Goal: Task Accomplishment & Management: Complete application form

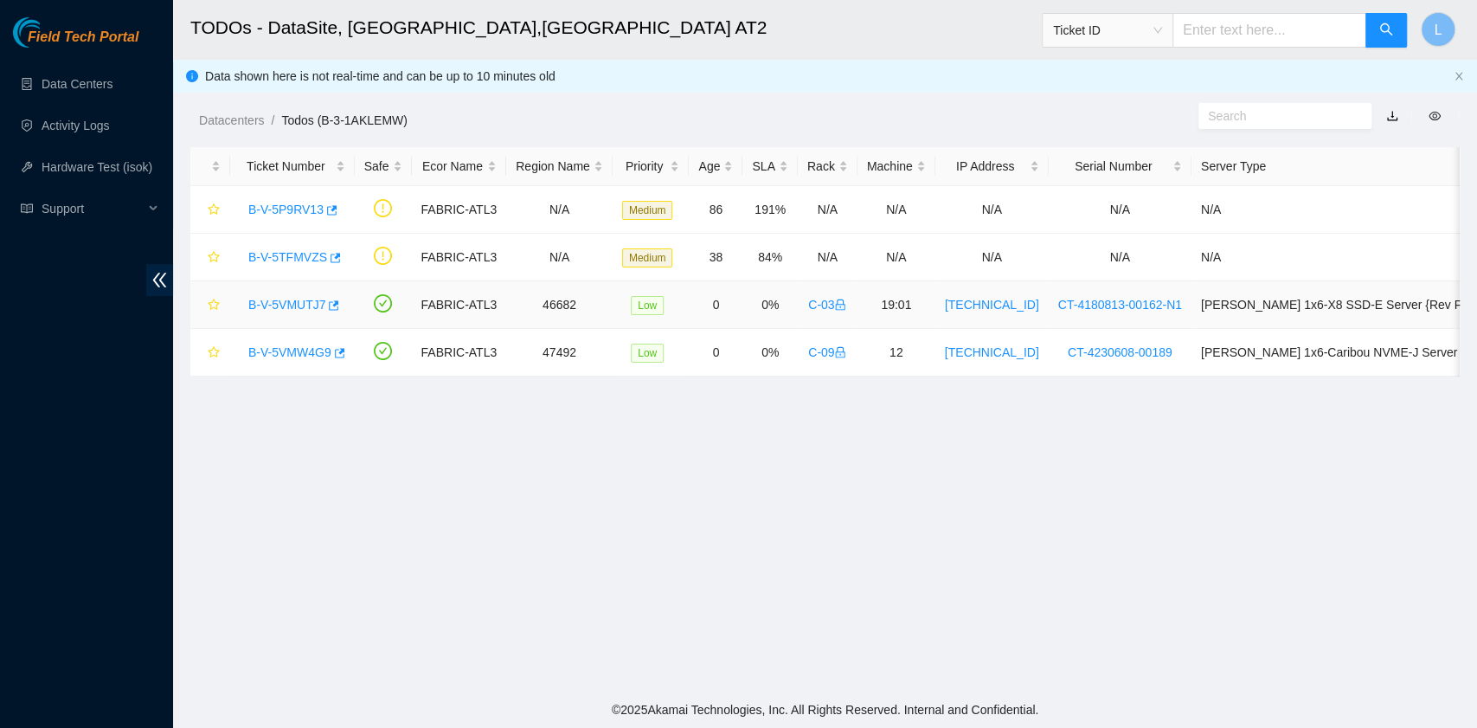
click at [284, 301] on link "B-V-5VMUTJ7" at bounding box center [286, 305] width 77 height 14
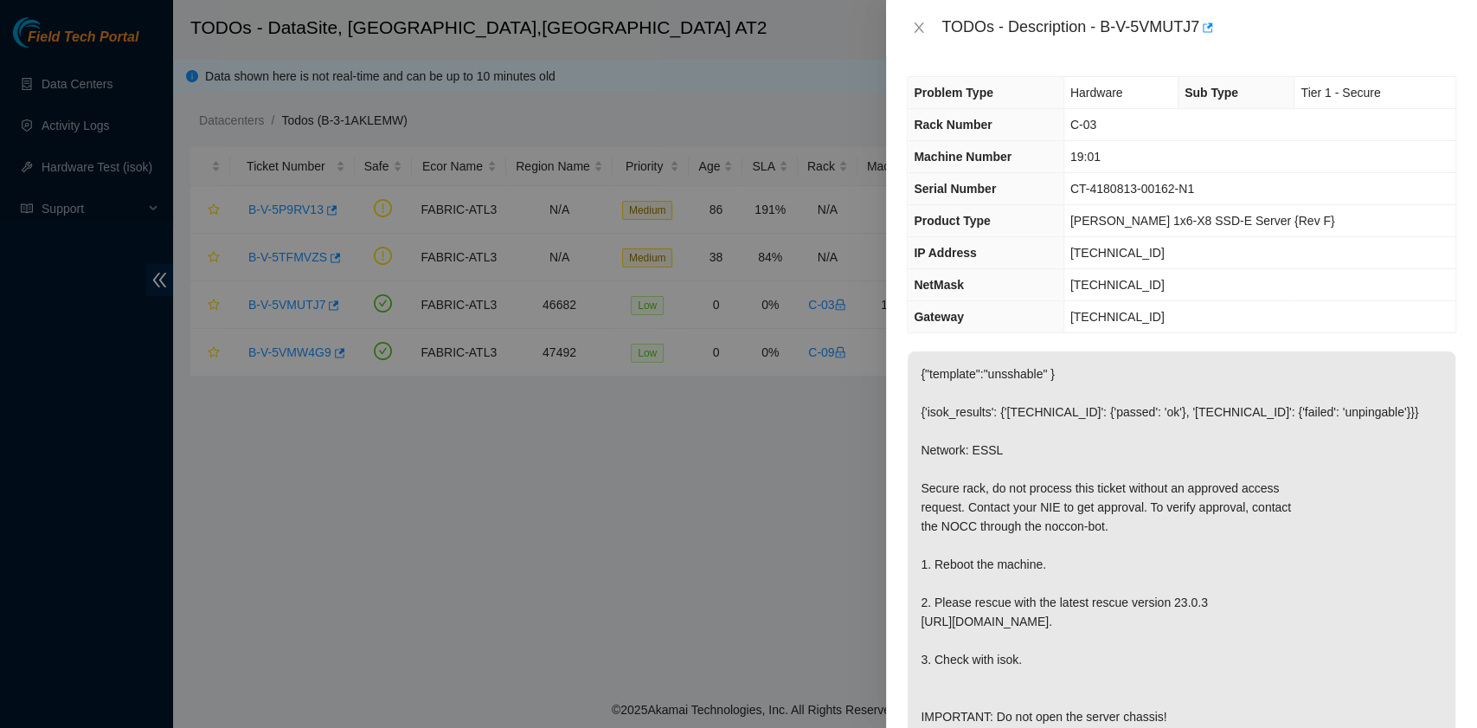
click at [929, 17] on div "TODOs - Description - B-V-5VMUTJ7" at bounding box center [1182, 28] width 550 height 28
click at [919, 29] on icon "close" at bounding box center [919, 28] width 14 height 14
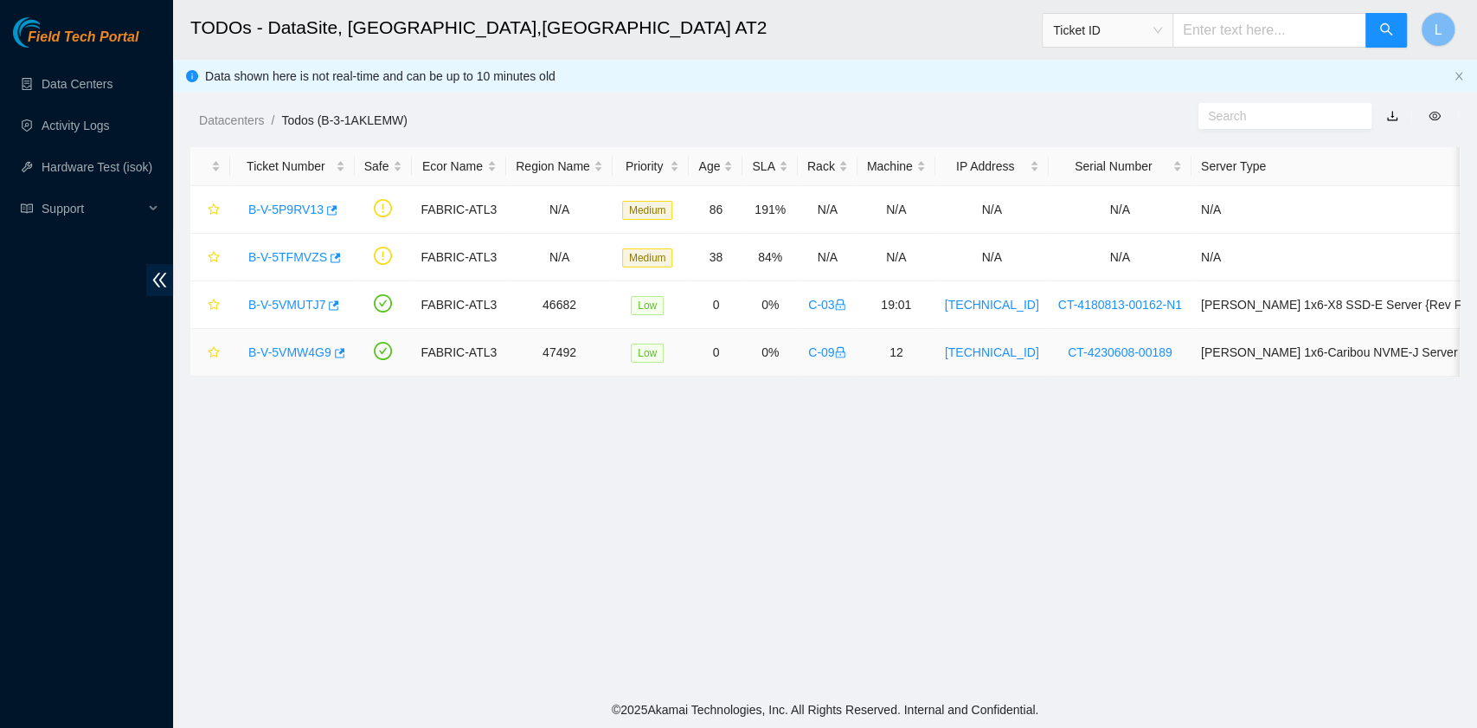
click at [313, 353] on link "B-V-5VMW4G9" at bounding box center [289, 352] width 83 height 14
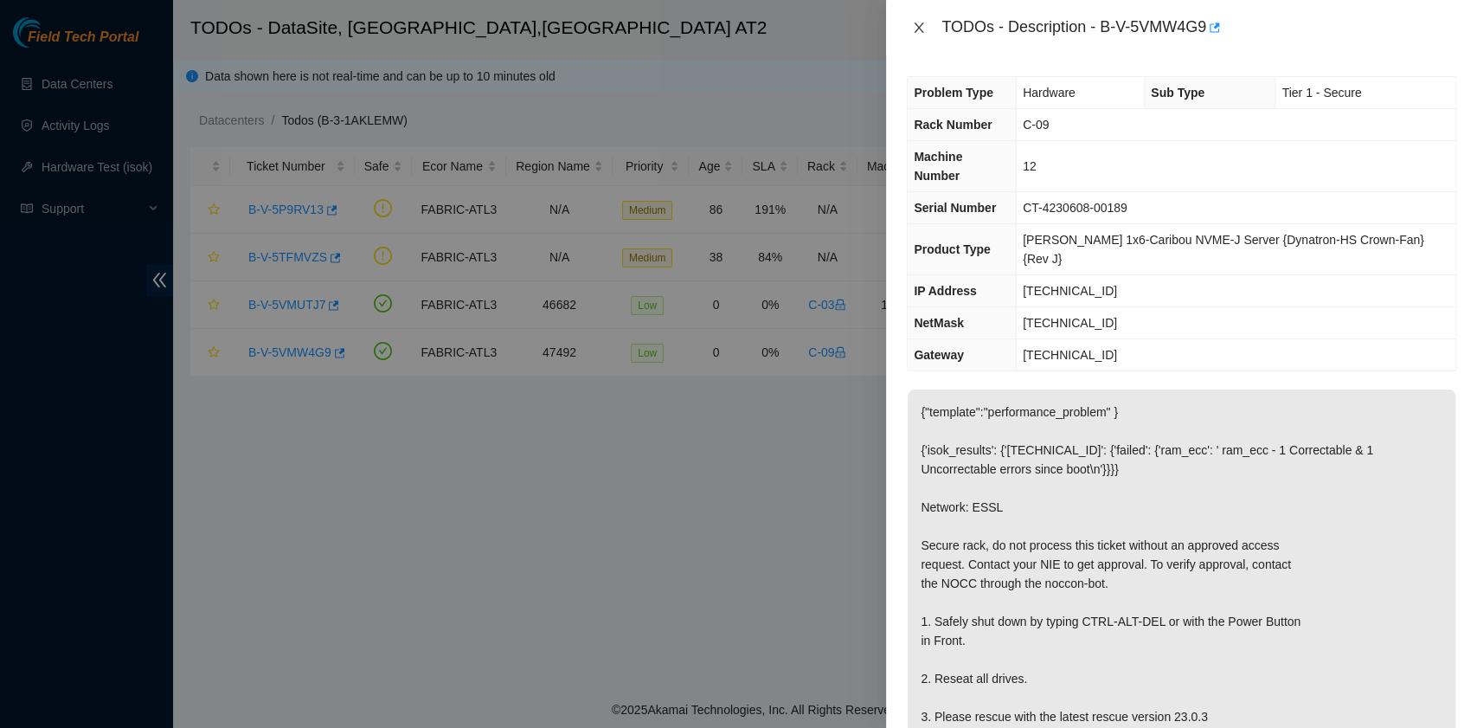
click at [921, 28] on icon "close" at bounding box center [919, 28] width 14 height 14
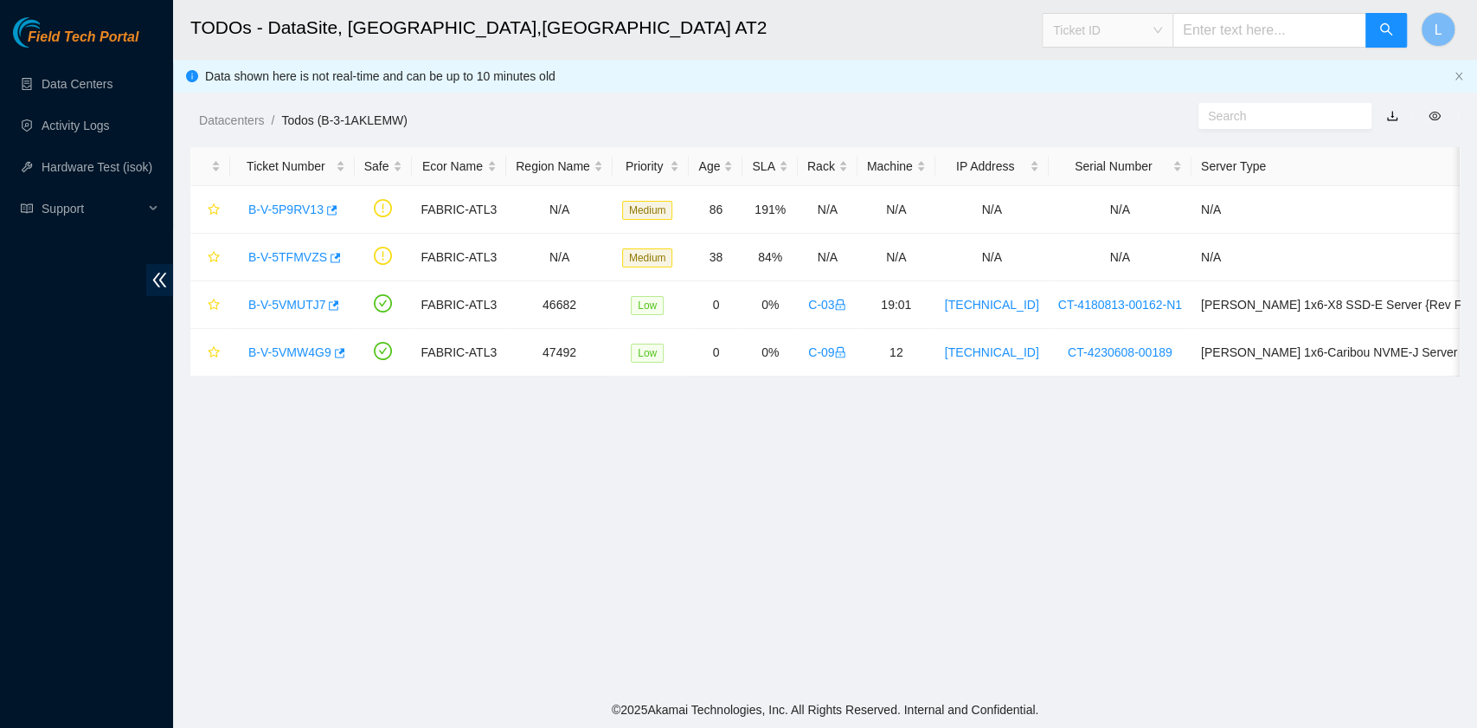
click at [1162, 28] on span "Ticket ID" at bounding box center [1107, 30] width 109 height 26
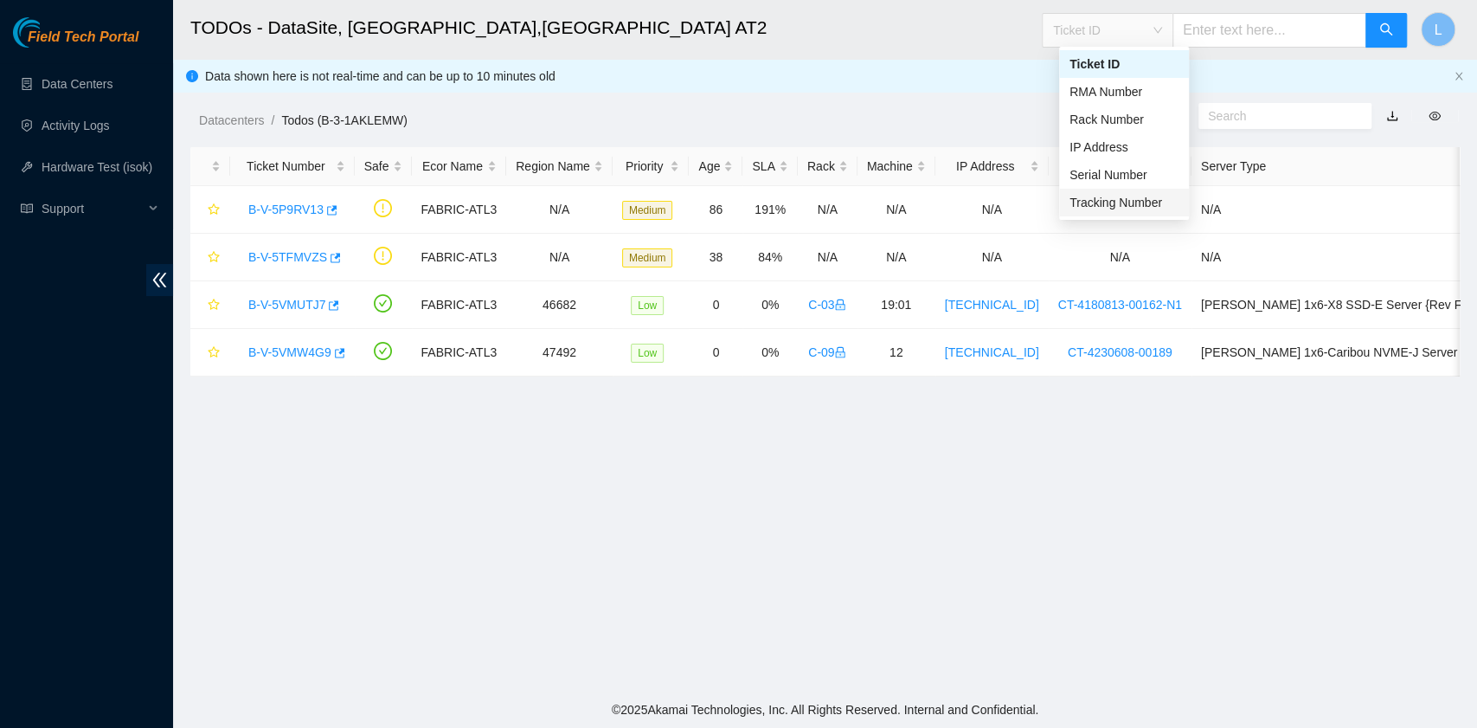
click at [1110, 197] on div "Tracking Number" at bounding box center [1124, 202] width 109 height 19
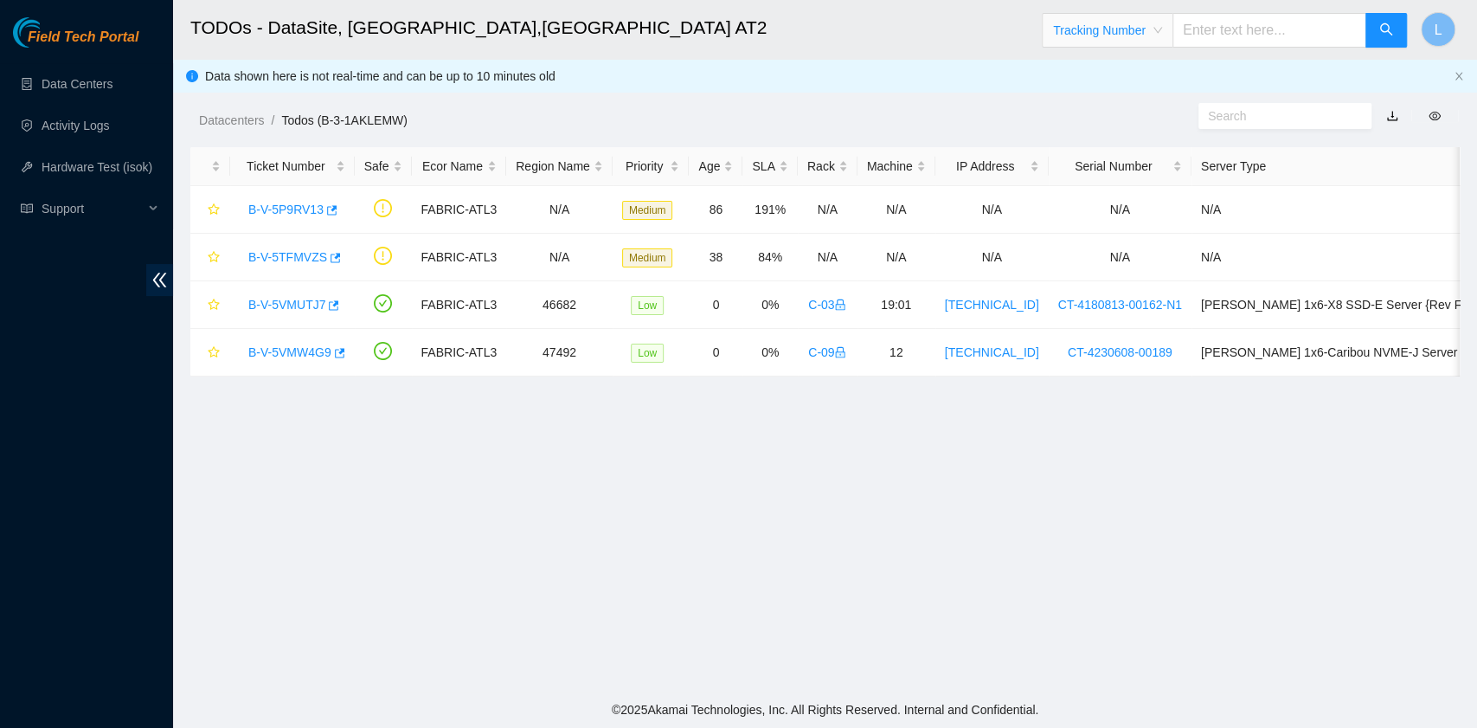
click at [1217, 29] on input "text" at bounding box center [1270, 30] width 194 height 35
type input "463470054860"
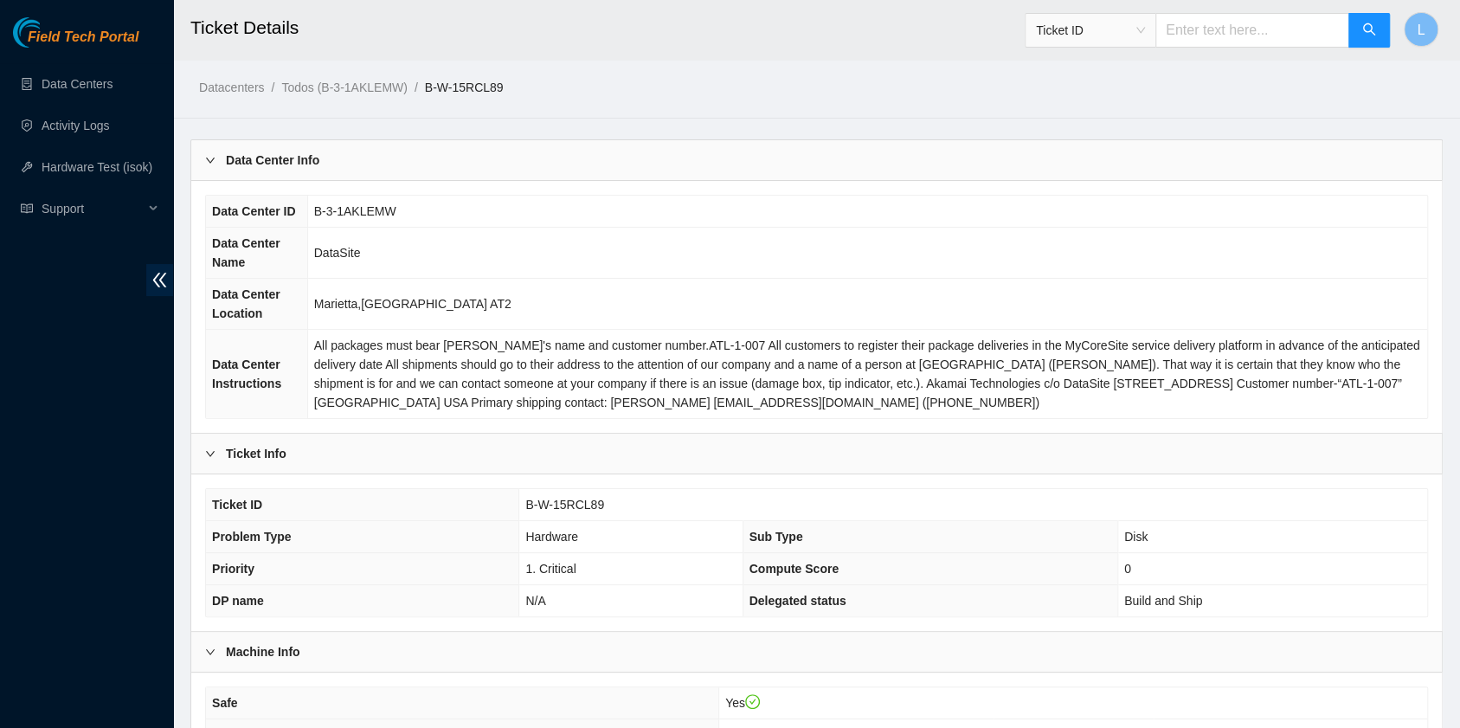
scroll to position [115, 0]
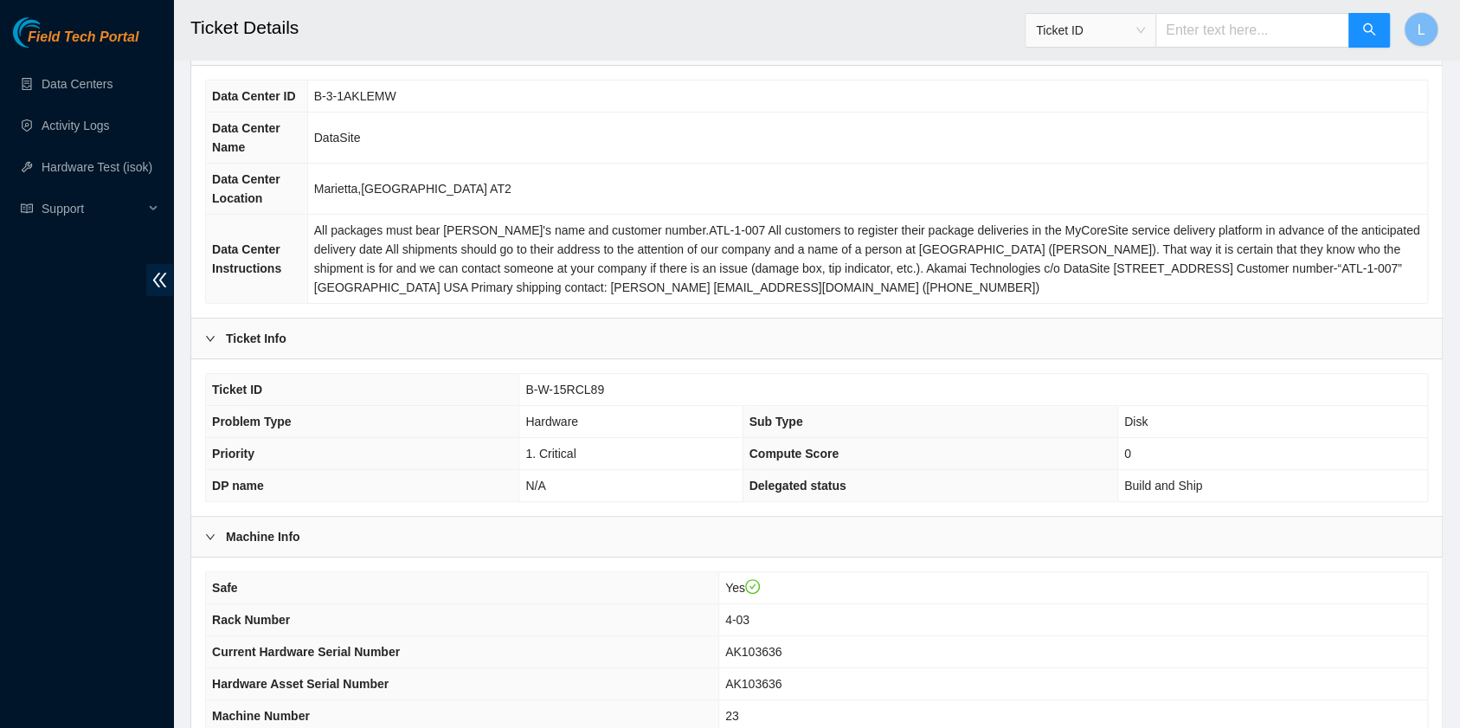
click at [1155, 35] on div "Ticket ID" at bounding box center [1091, 30] width 130 height 28
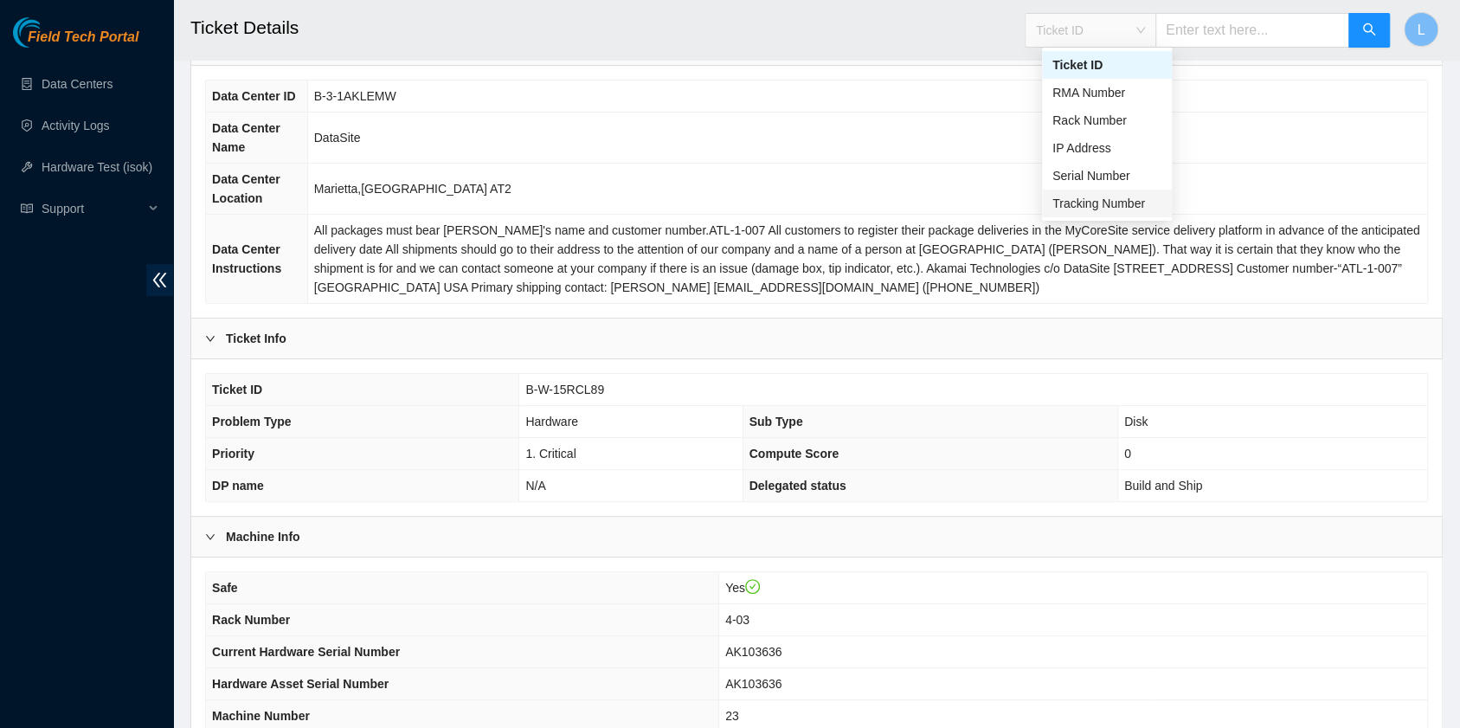
click at [1090, 202] on div "Tracking Number" at bounding box center [1106, 203] width 109 height 19
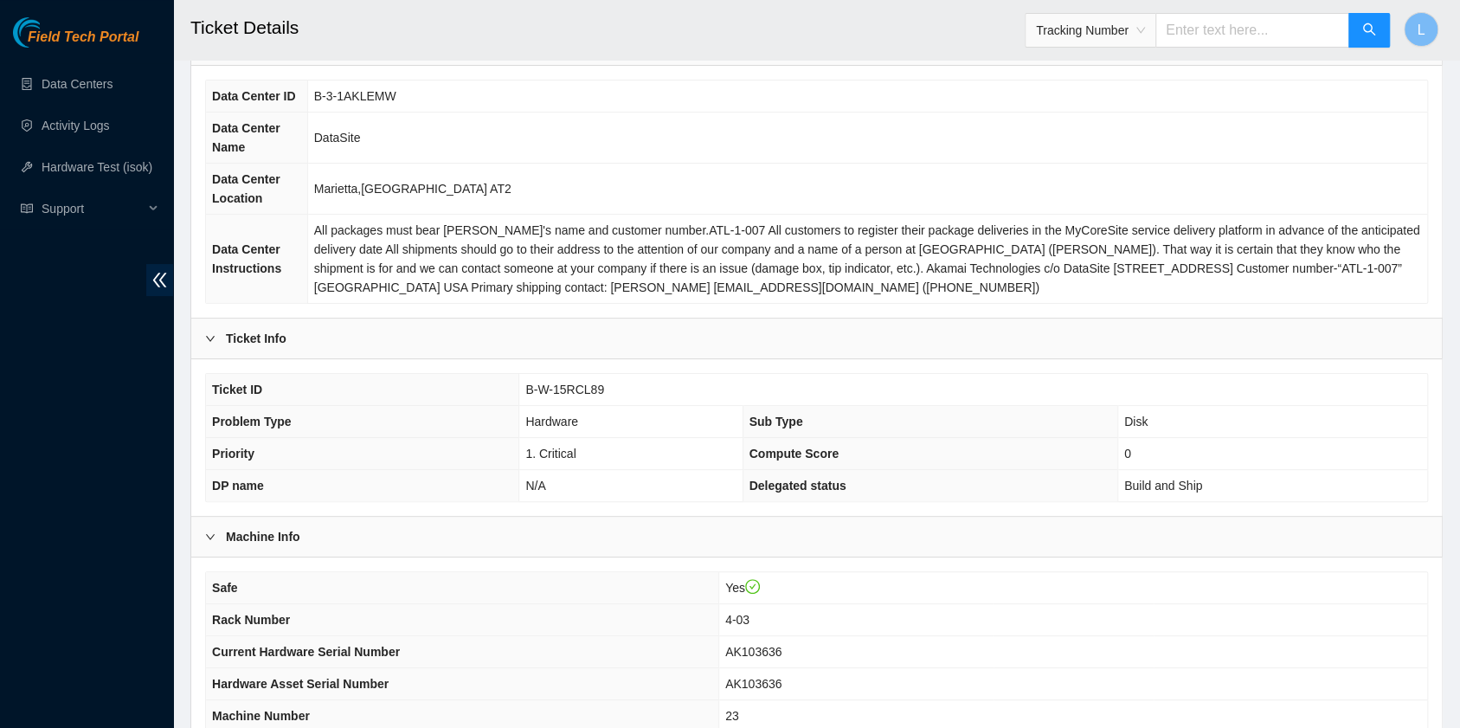
click at [1242, 35] on input "text" at bounding box center [1252, 30] width 194 height 35
type input "463470055205"
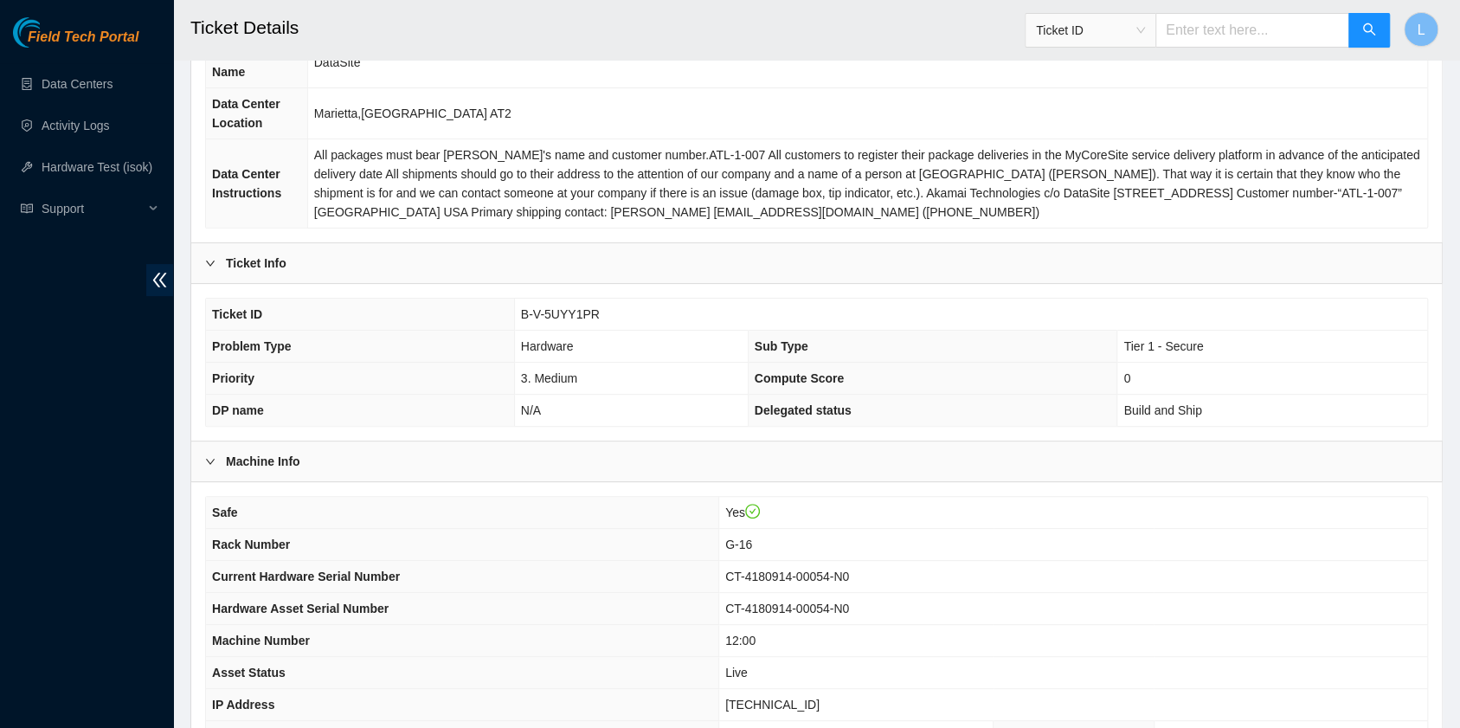
scroll to position [230, 0]
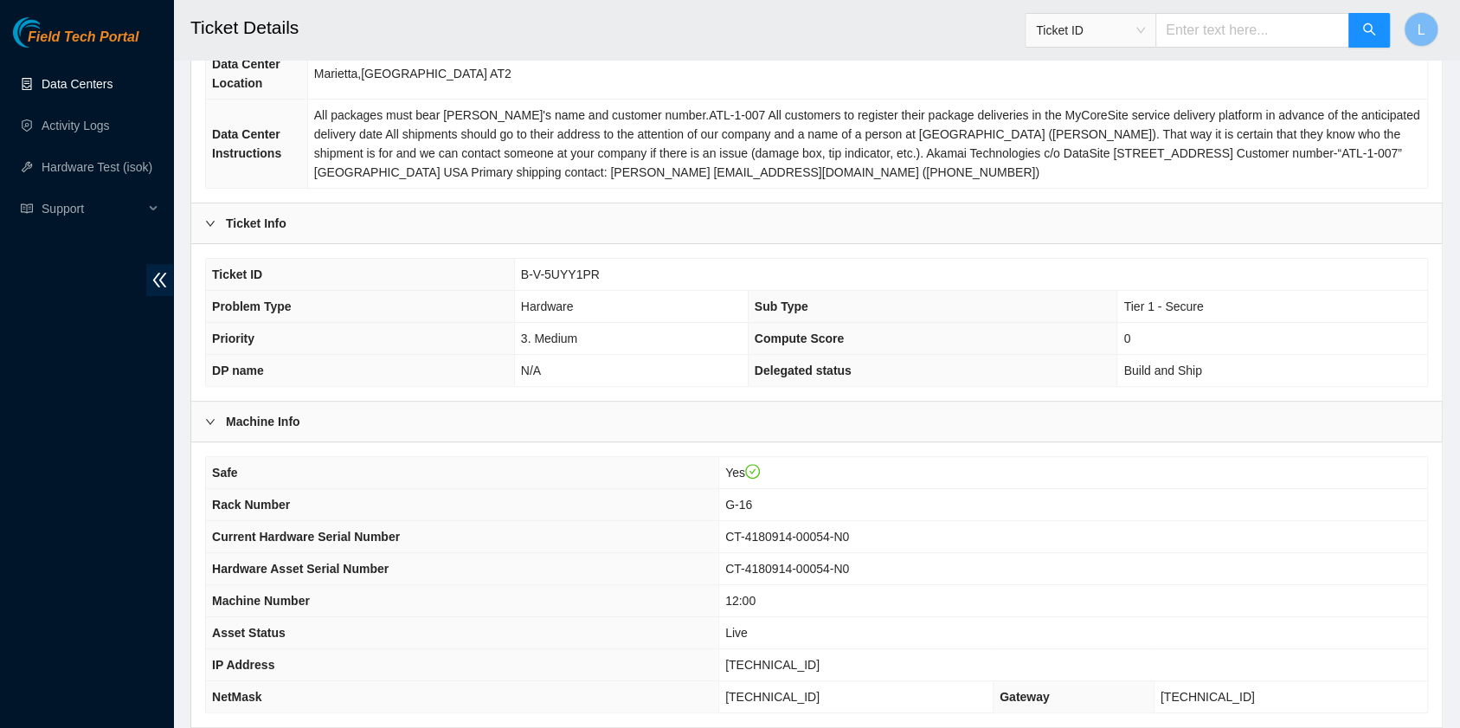
click at [87, 87] on link "Data Centers" at bounding box center [77, 84] width 71 height 14
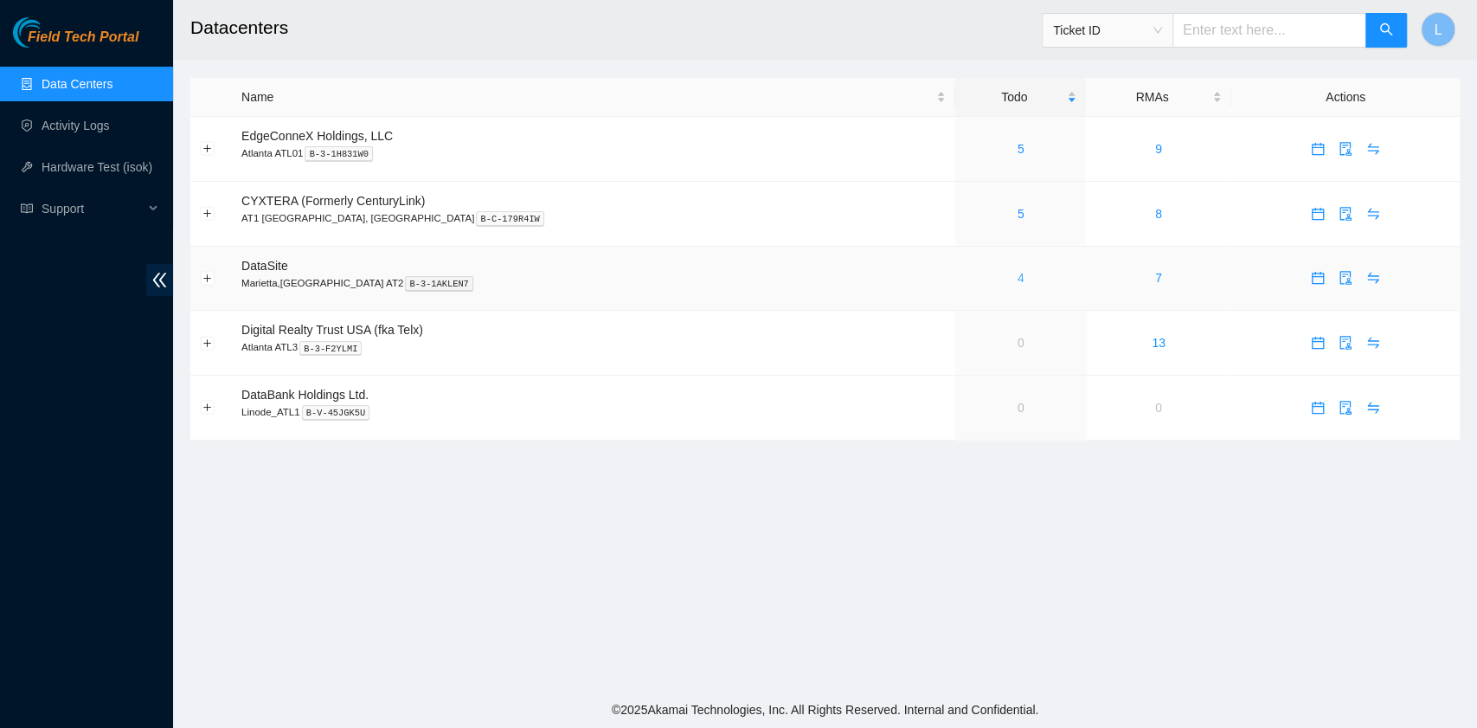
click at [1018, 280] on link "4" at bounding box center [1021, 278] width 7 height 14
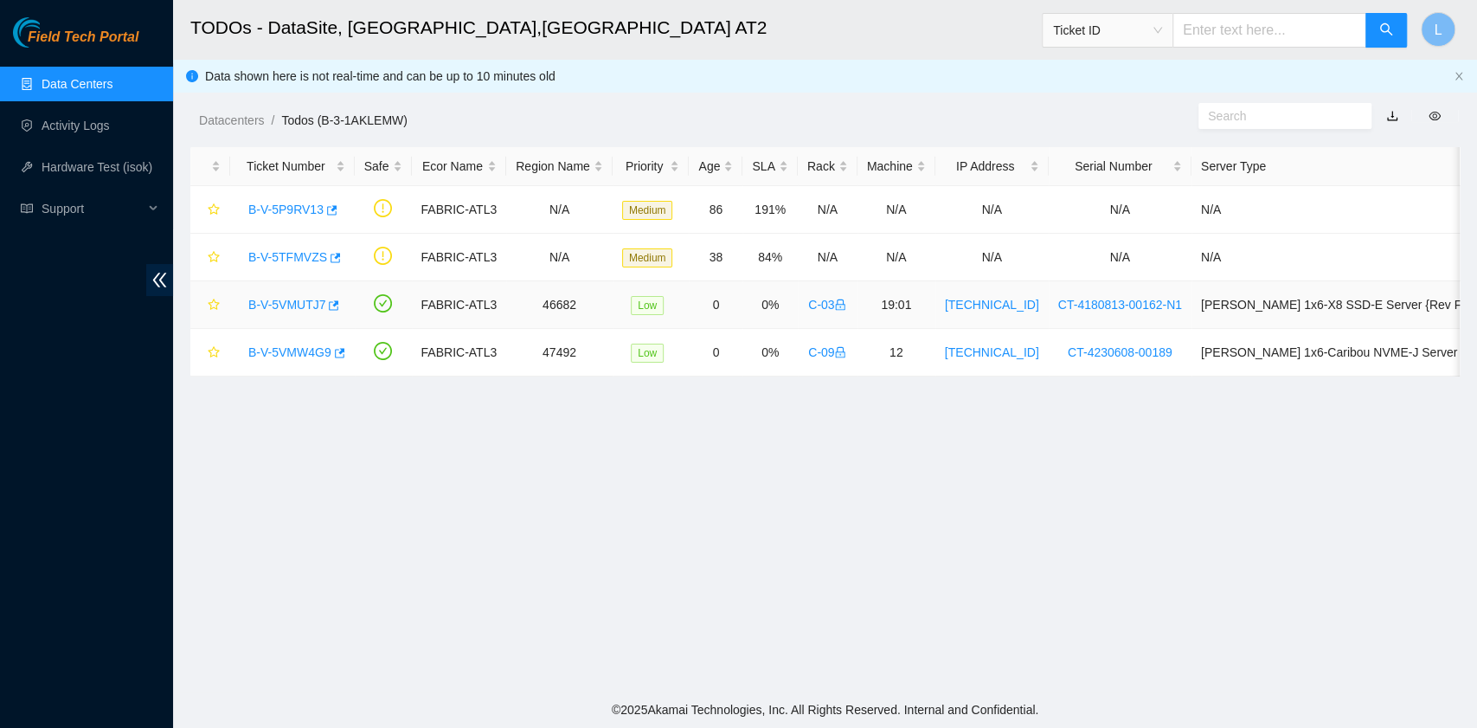
click at [313, 303] on link "B-V-5VMUTJ7" at bounding box center [286, 305] width 77 height 14
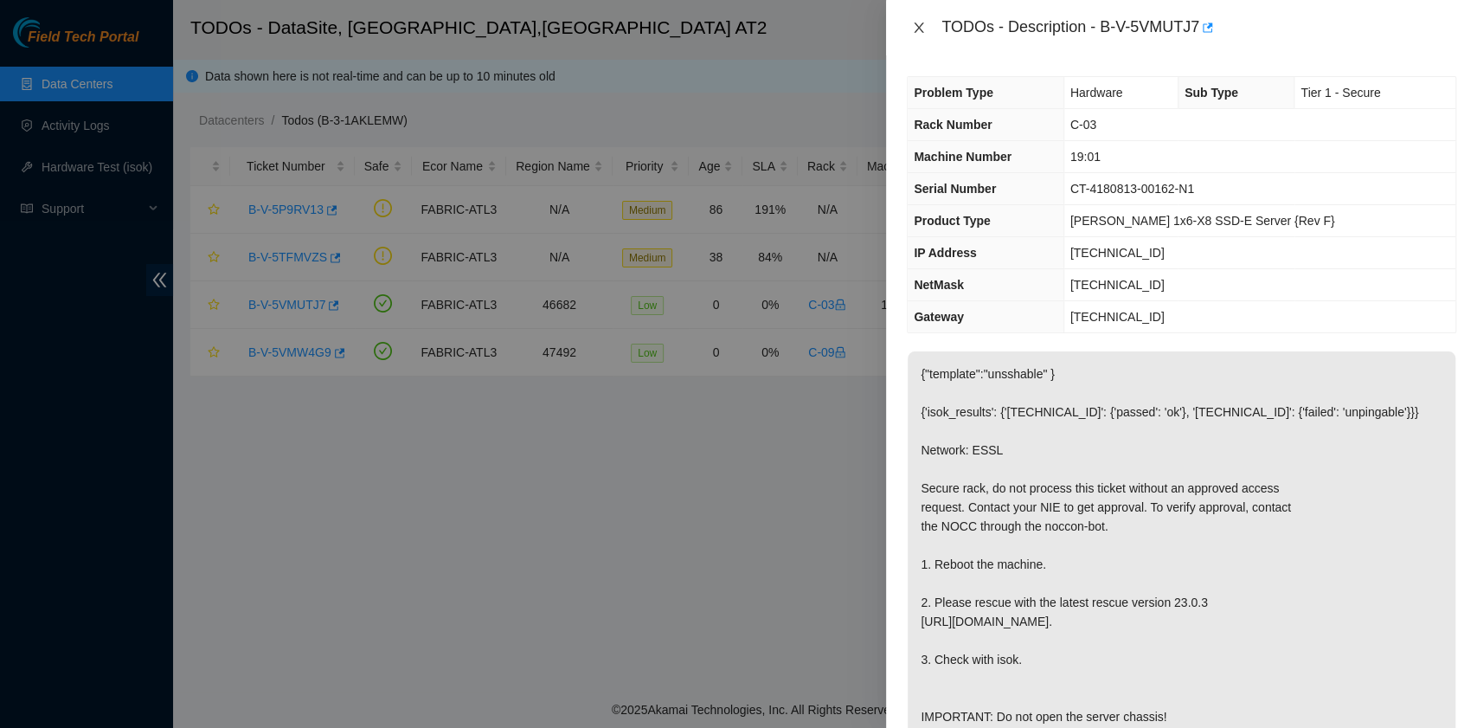
click at [919, 28] on icon "close" at bounding box center [920, 28] width 10 height 10
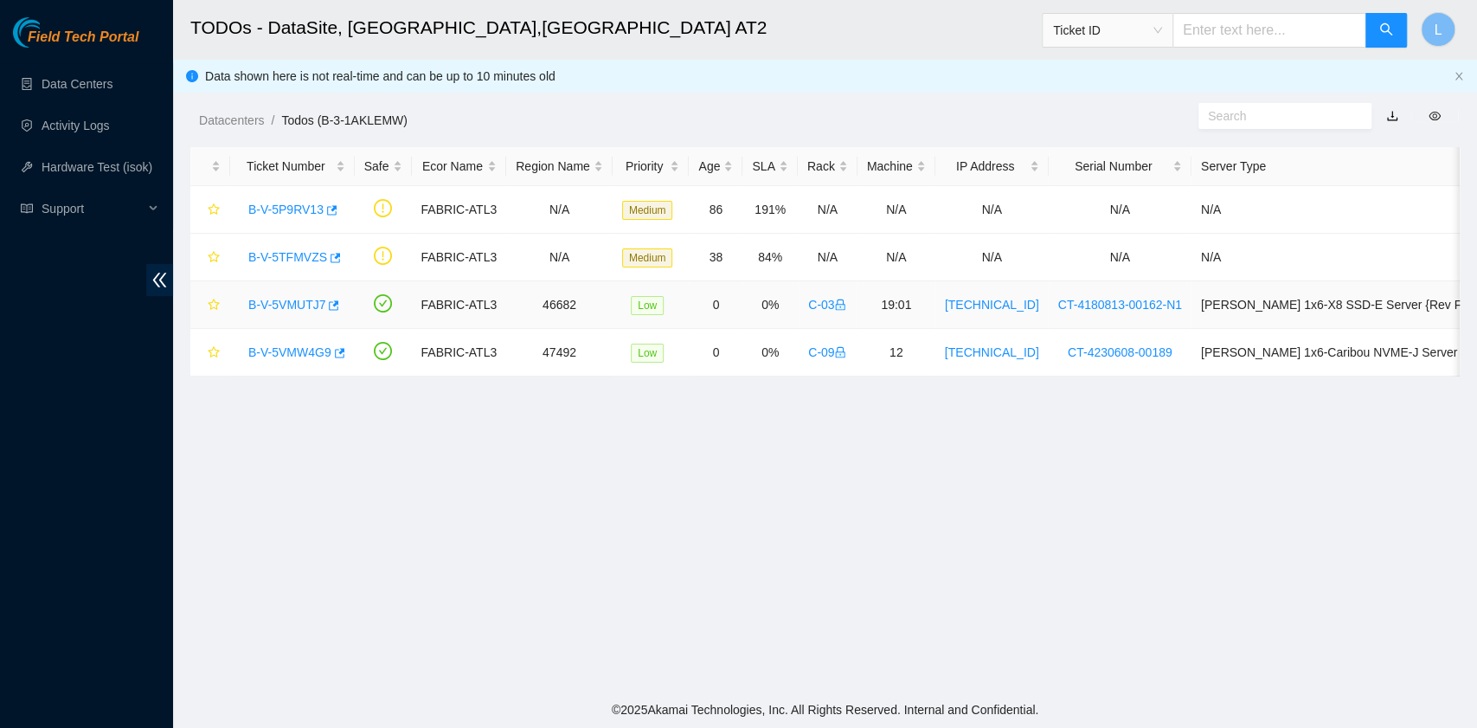
click at [287, 299] on link "B-V-5VMUTJ7" at bounding box center [286, 305] width 77 height 14
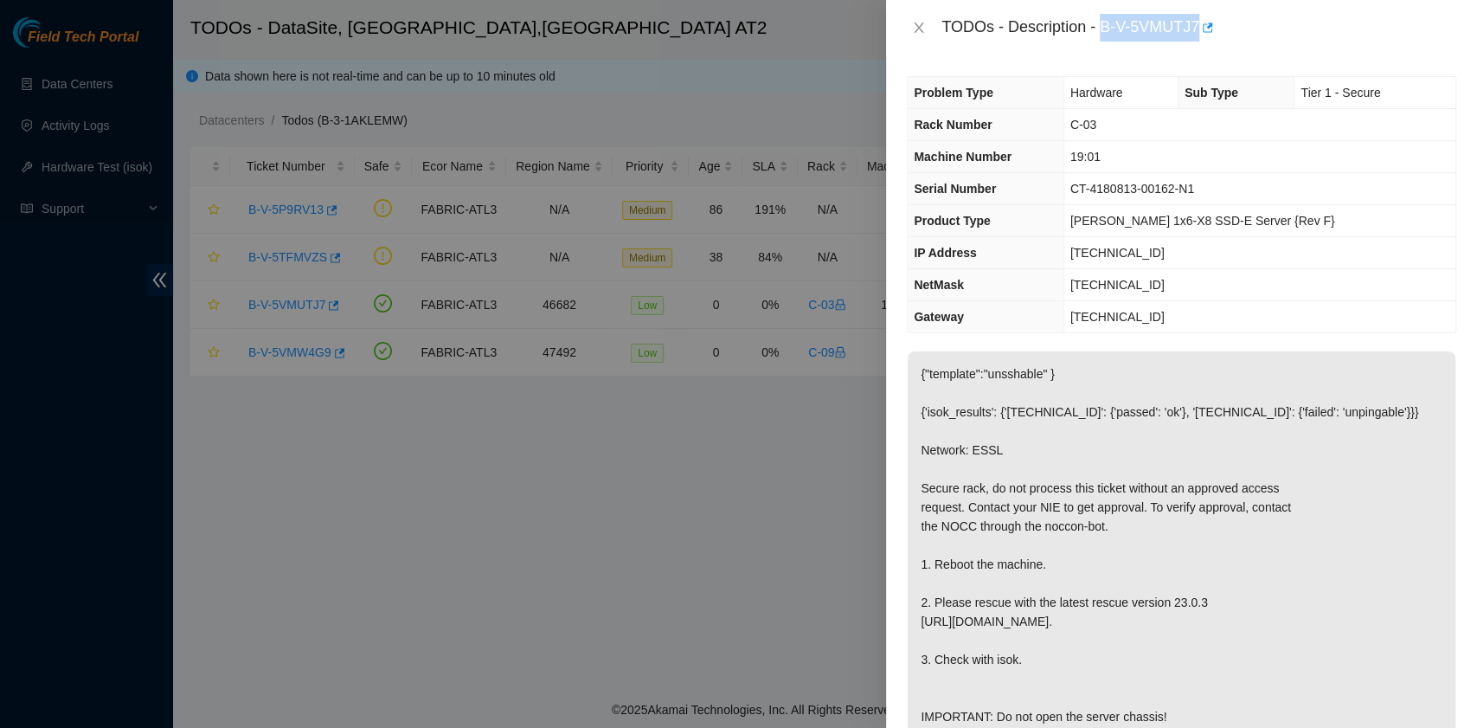
drag, startPoint x: 1102, startPoint y: 28, endPoint x: 1197, endPoint y: 35, distance: 95.4
click at [1197, 35] on div "TODOs - Description - B-V-5VMUTJ7" at bounding box center [1199, 28] width 515 height 28
copy div "B-V-5VMUTJ7"
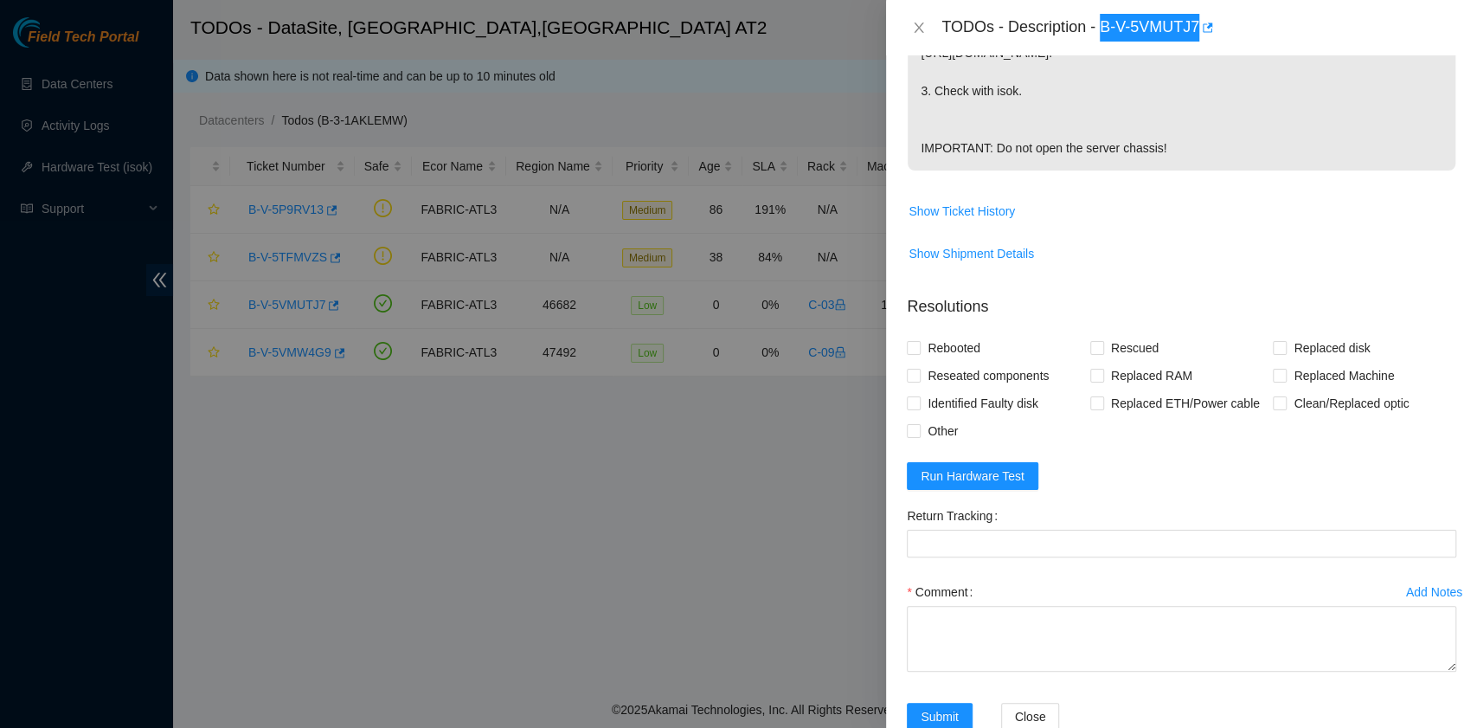
scroll to position [576, 0]
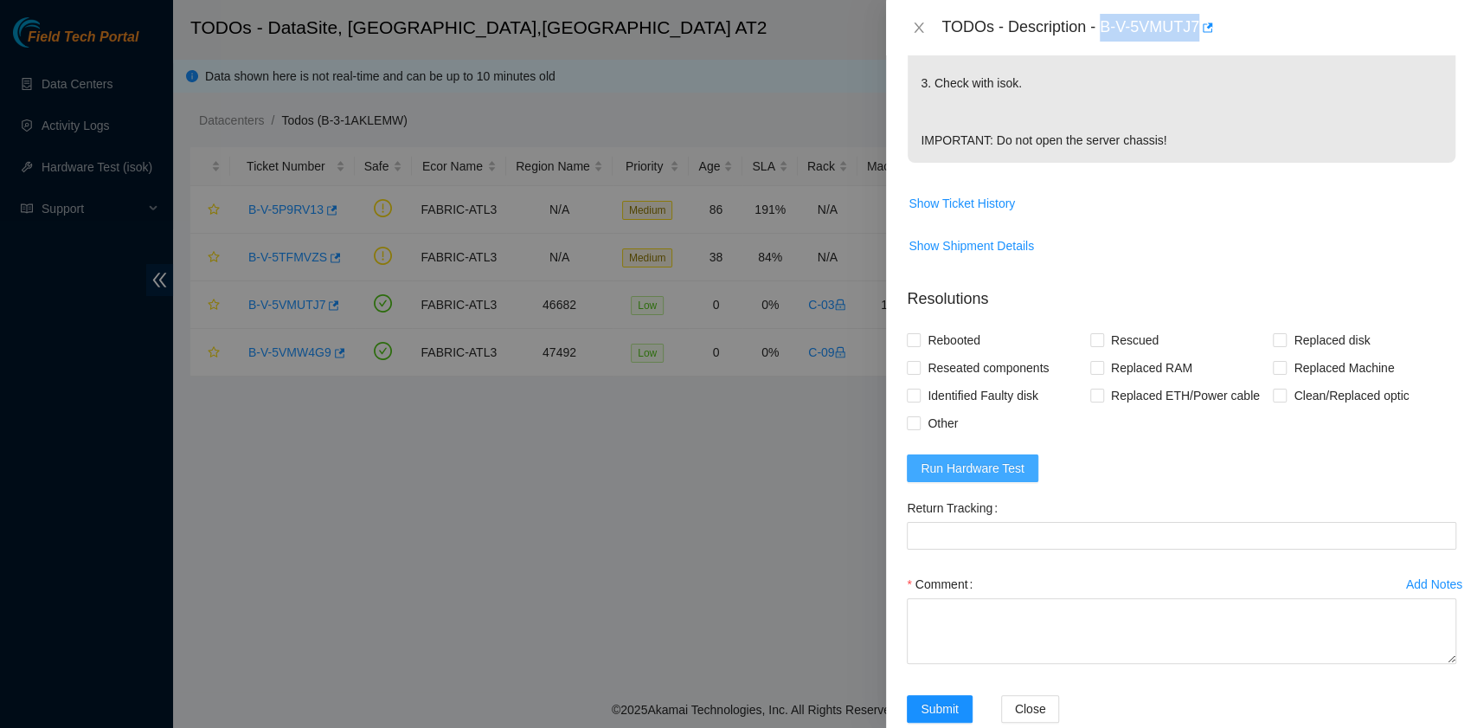
click at [1006, 478] on span "Run Hardware Test" at bounding box center [973, 468] width 104 height 19
click at [957, 354] on span "Rebooted" at bounding box center [954, 340] width 67 height 28
click at [919, 345] on input "Rebooted" at bounding box center [913, 339] width 12 height 12
checkbox input "true"
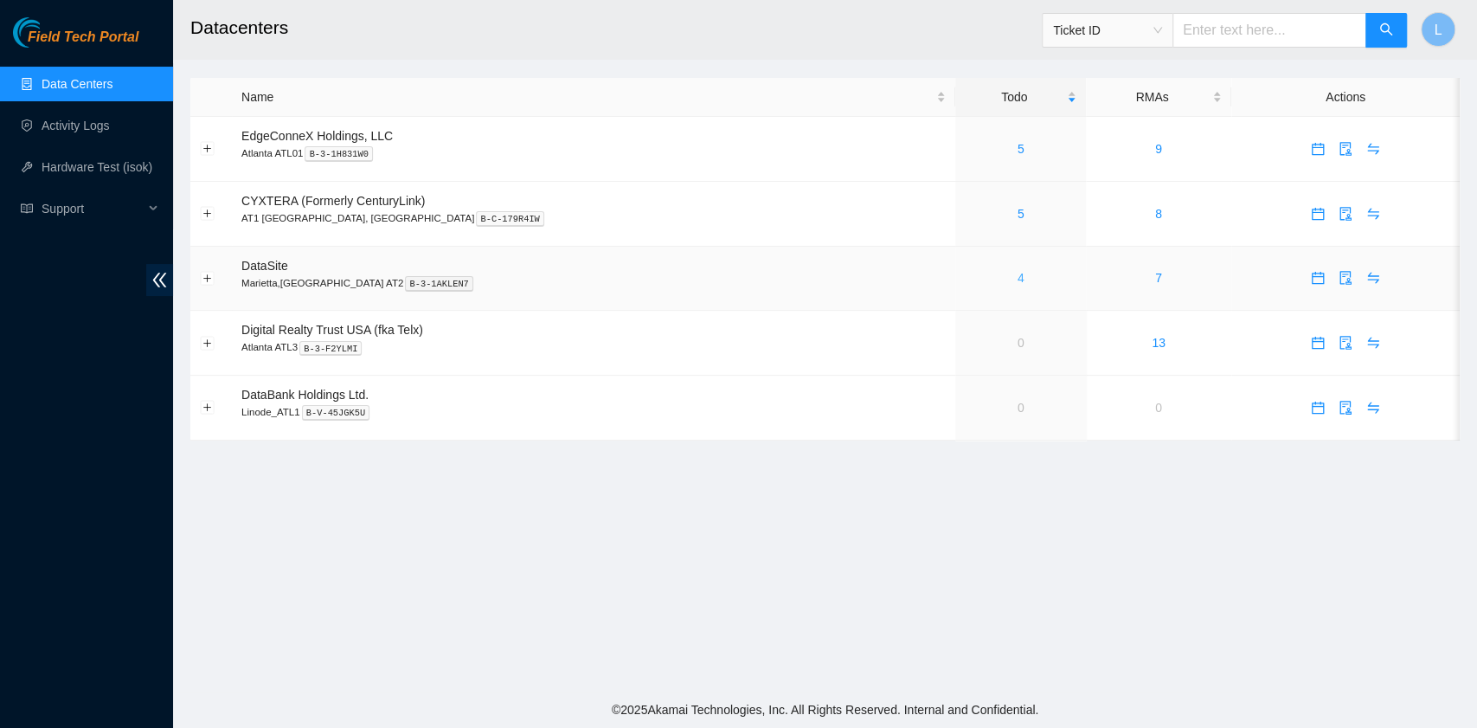
click at [1018, 281] on link "4" at bounding box center [1021, 278] width 7 height 14
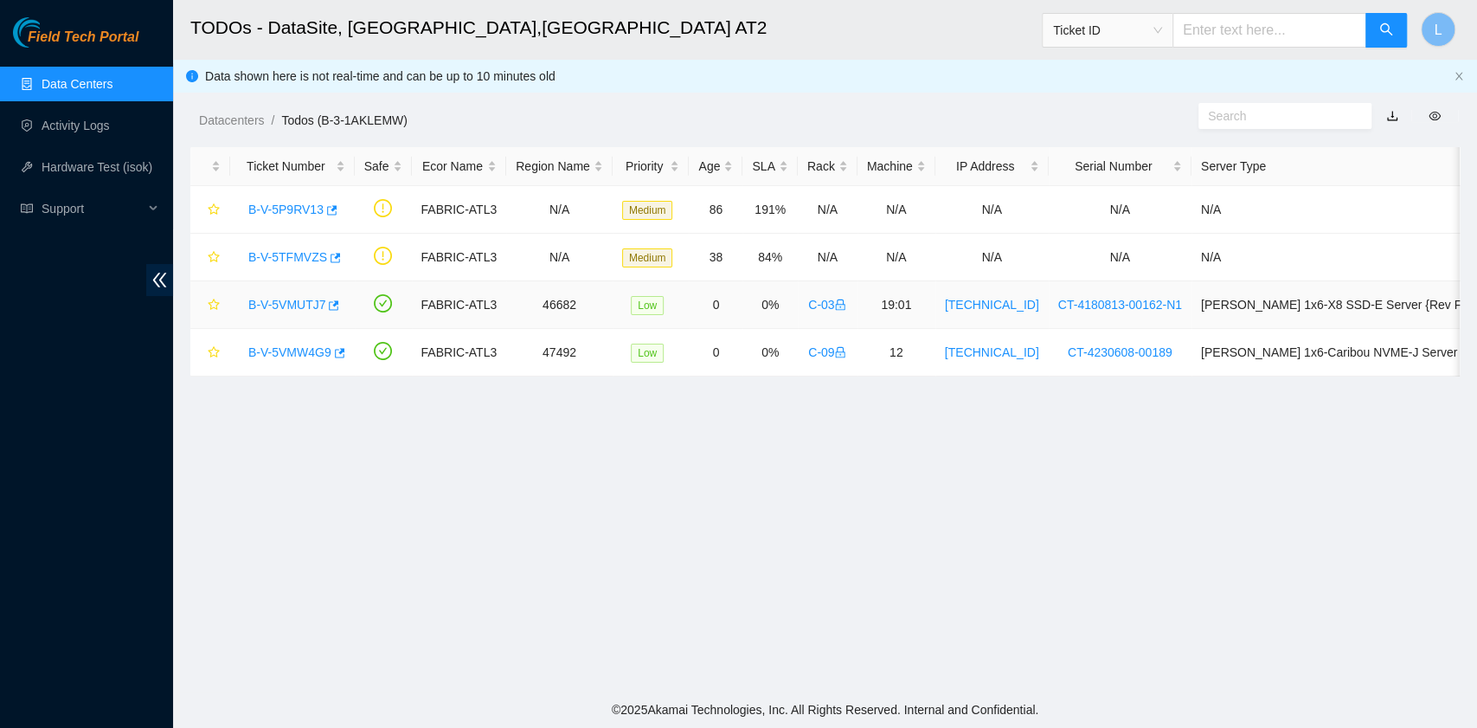
click at [312, 298] on link "B-V-5VMUTJ7" at bounding box center [286, 305] width 77 height 14
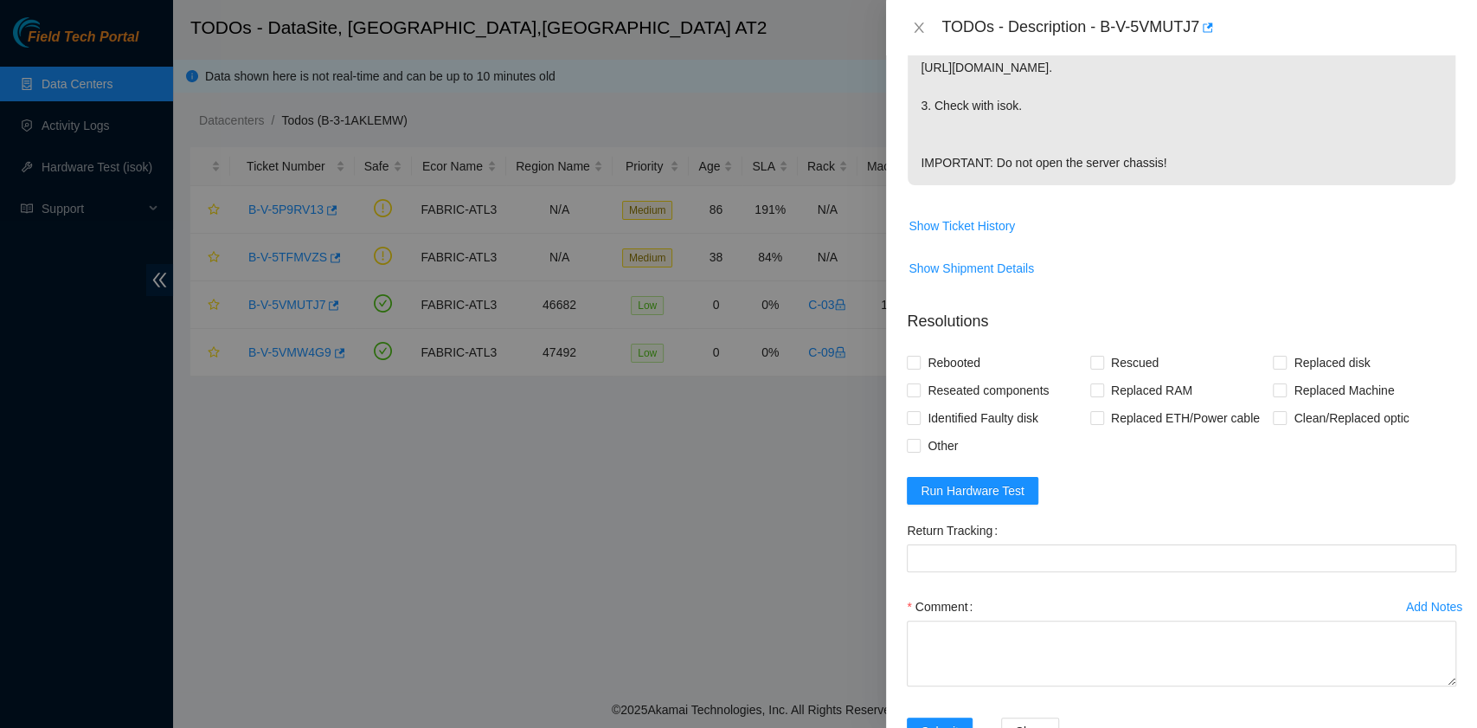
scroll to position [576, 0]
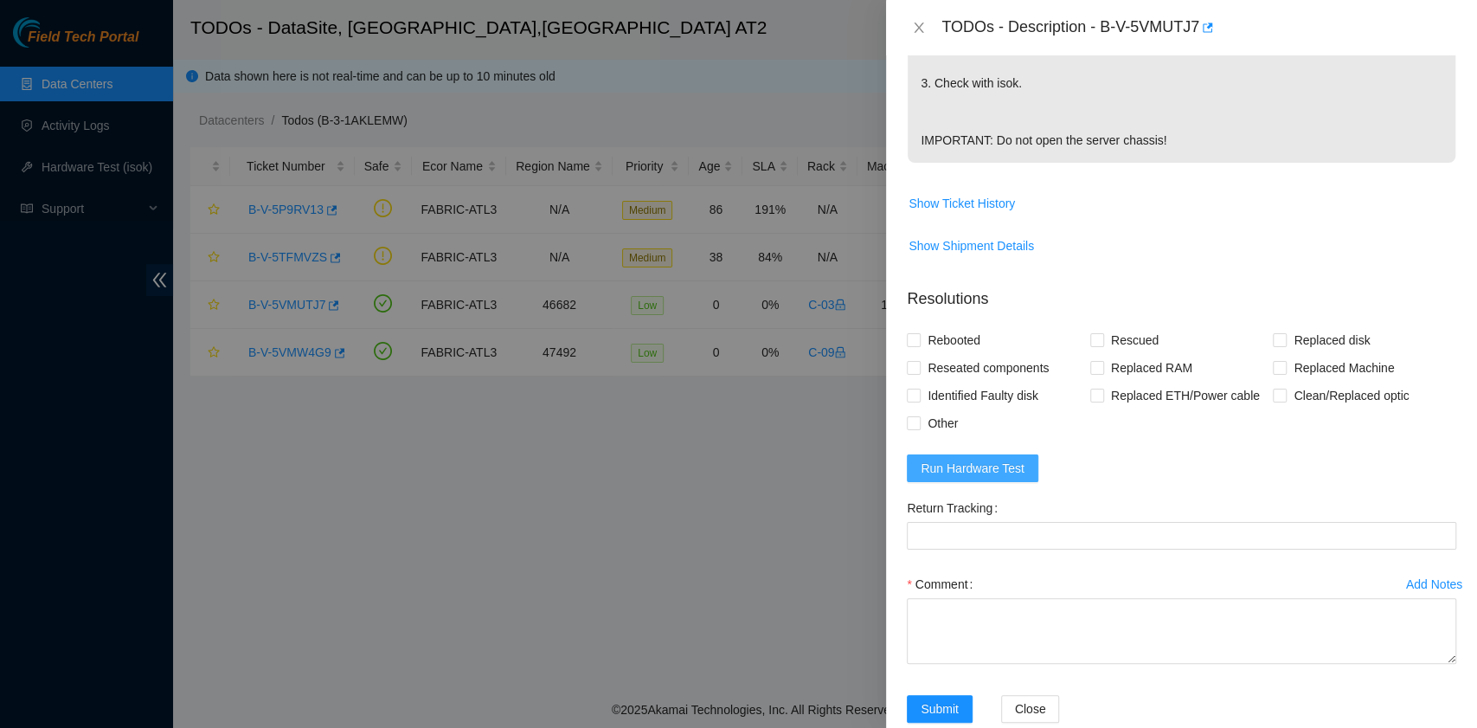
click at [981, 478] on span "Run Hardware Test" at bounding box center [973, 468] width 104 height 19
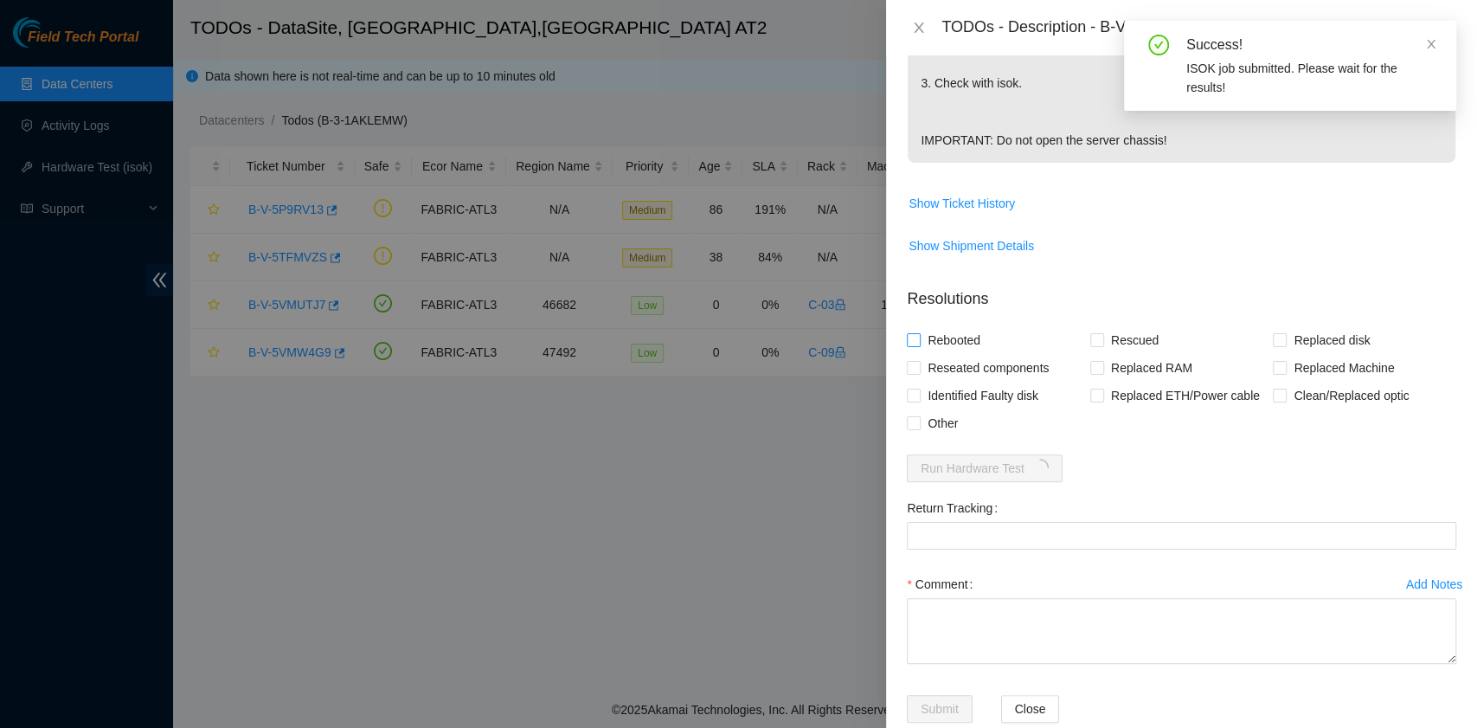
click at [943, 354] on span "Rebooted" at bounding box center [954, 340] width 67 height 28
click at [919, 345] on input "Rebooted" at bounding box center [913, 339] width 12 height 12
checkbox input "true"
click at [1096, 345] on input "Rescued" at bounding box center [1096, 339] width 12 height 12
checkbox input "true"
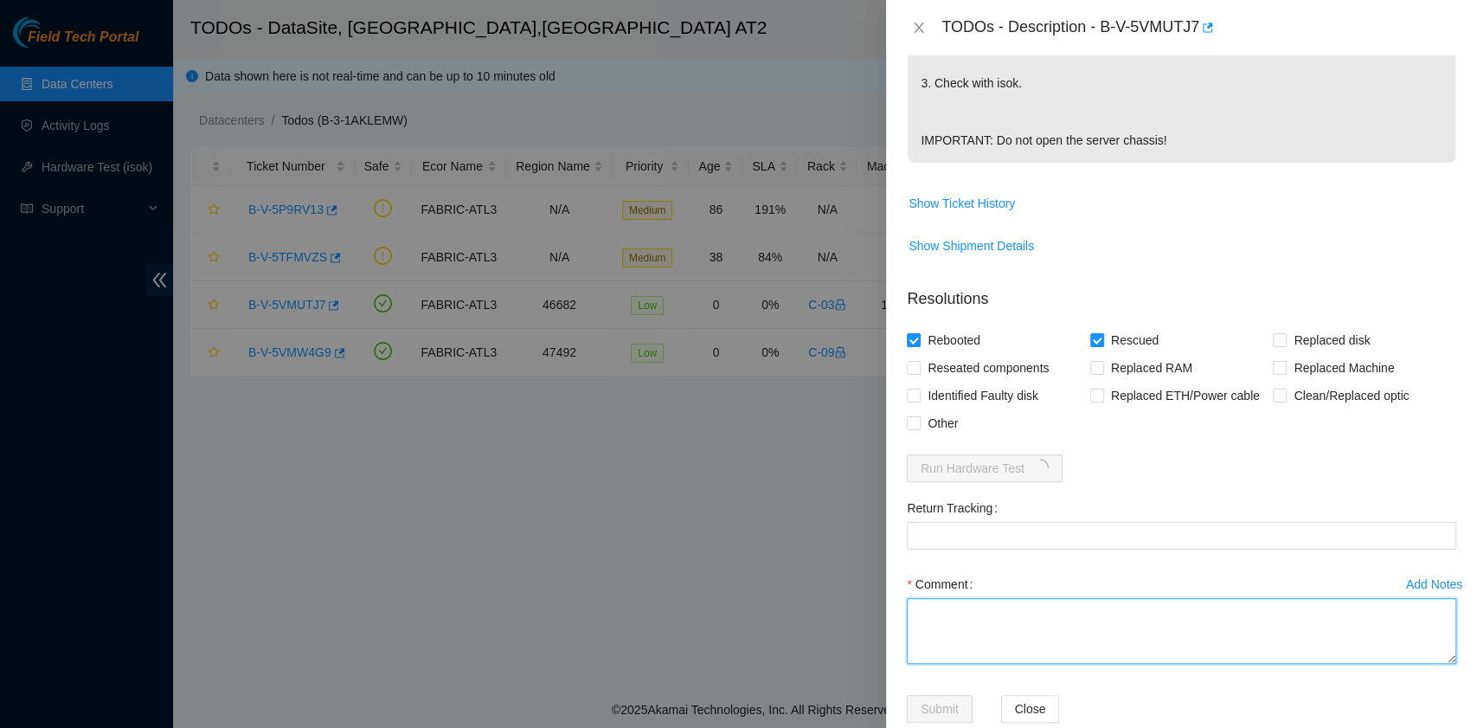
click at [1042, 656] on textarea "Comment" at bounding box center [1182, 631] width 550 height 66
paste textarea "B-V-5VMUTJ7 rack# C-03 machine# 19:01 ESSL Security rack Rebooted. Rescued."
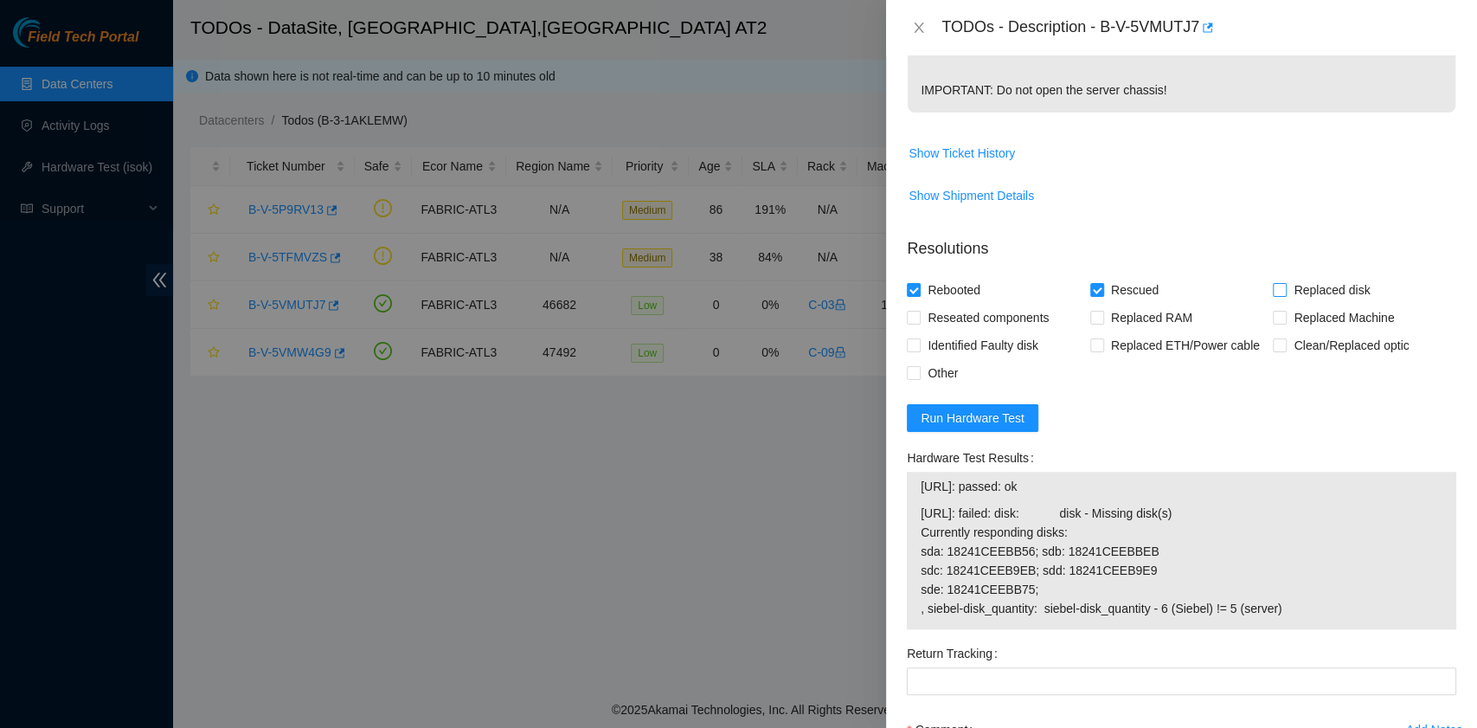
scroll to position [807, 0]
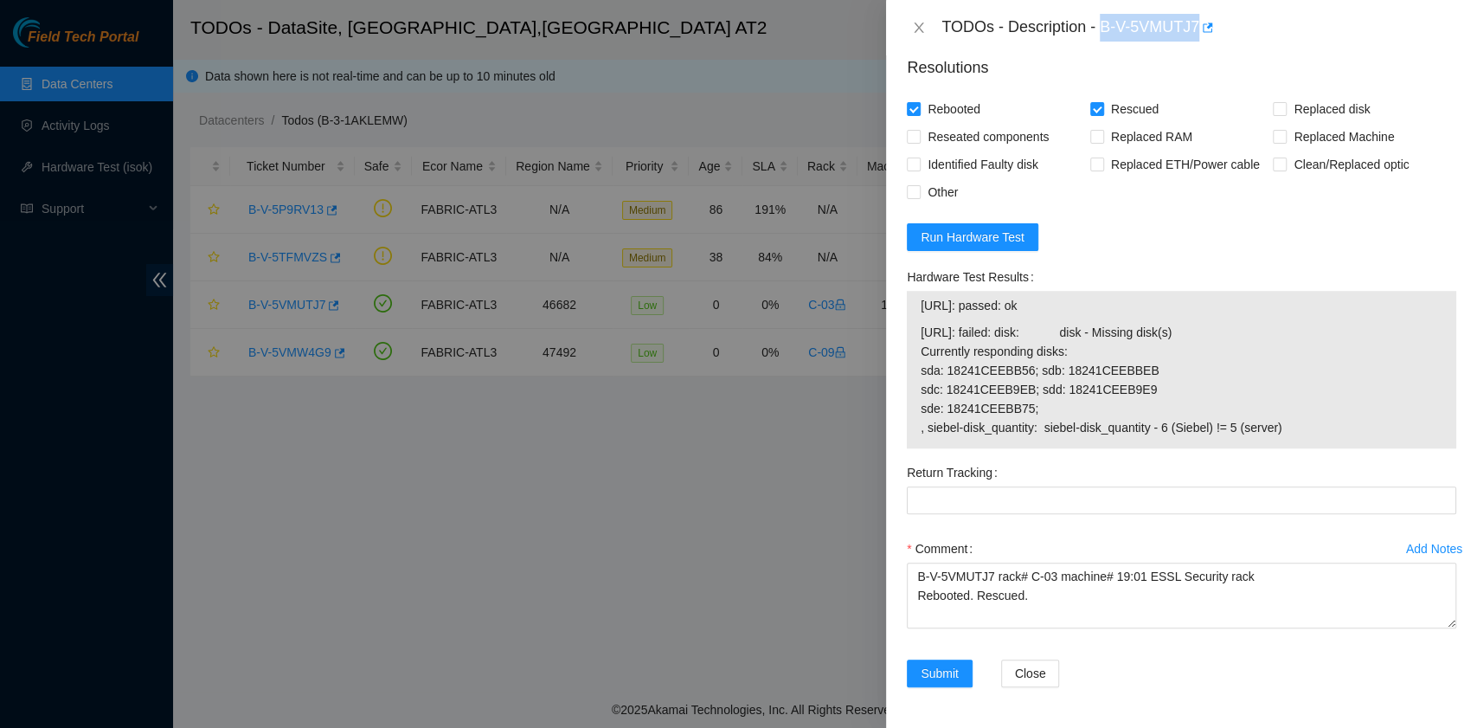
drag, startPoint x: 1102, startPoint y: 28, endPoint x: 1196, endPoint y: 39, distance: 95.0
click at [1196, 39] on div "TODOs - Description - B-V-5VMUTJ7" at bounding box center [1199, 28] width 515 height 28
copy div "B-V-5VMUTJ7"
drag, startPoint x: 1298, startPoint y: 467, endPoint x: 901, endPoint y: 380, distance: 406.7
click at [901, 380] on div "Hardware Test Results 23.192.151.168: passed: ok 23.192.151.169: failed: disk: …" at bounding box center [1181, 361] width 563 height 196
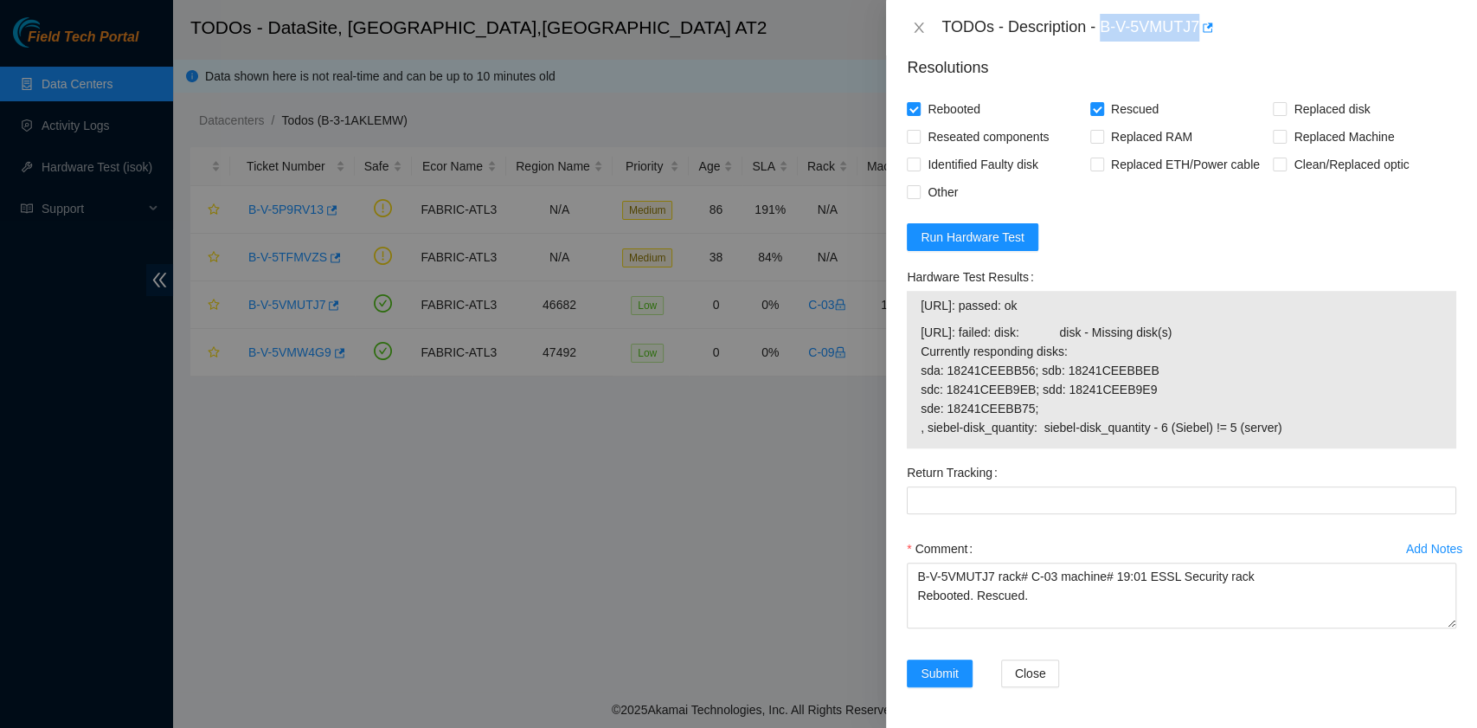
copy tbody "23.192.151.168: passed: ok 23.192.151.169: failed: disk: disk - Missing disk(s)…"
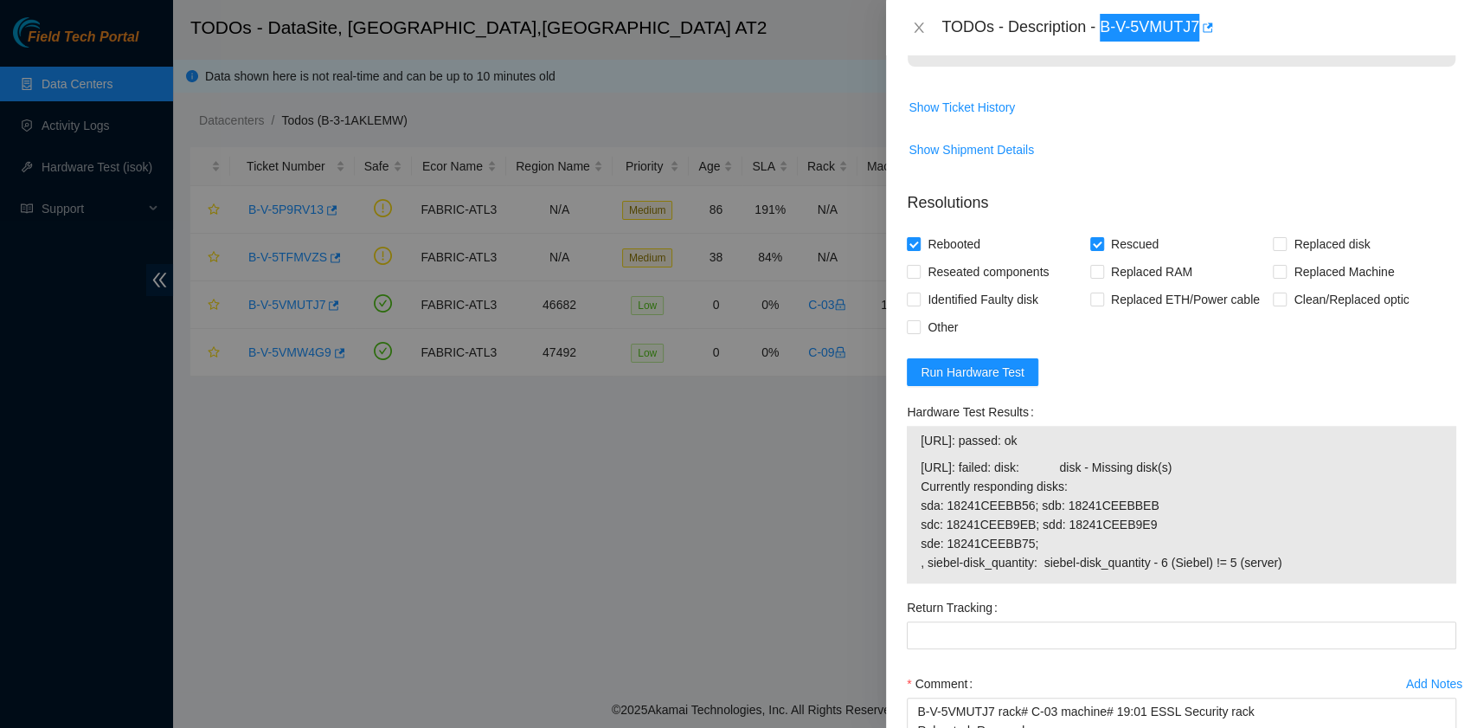
scroll to position [692, 0]
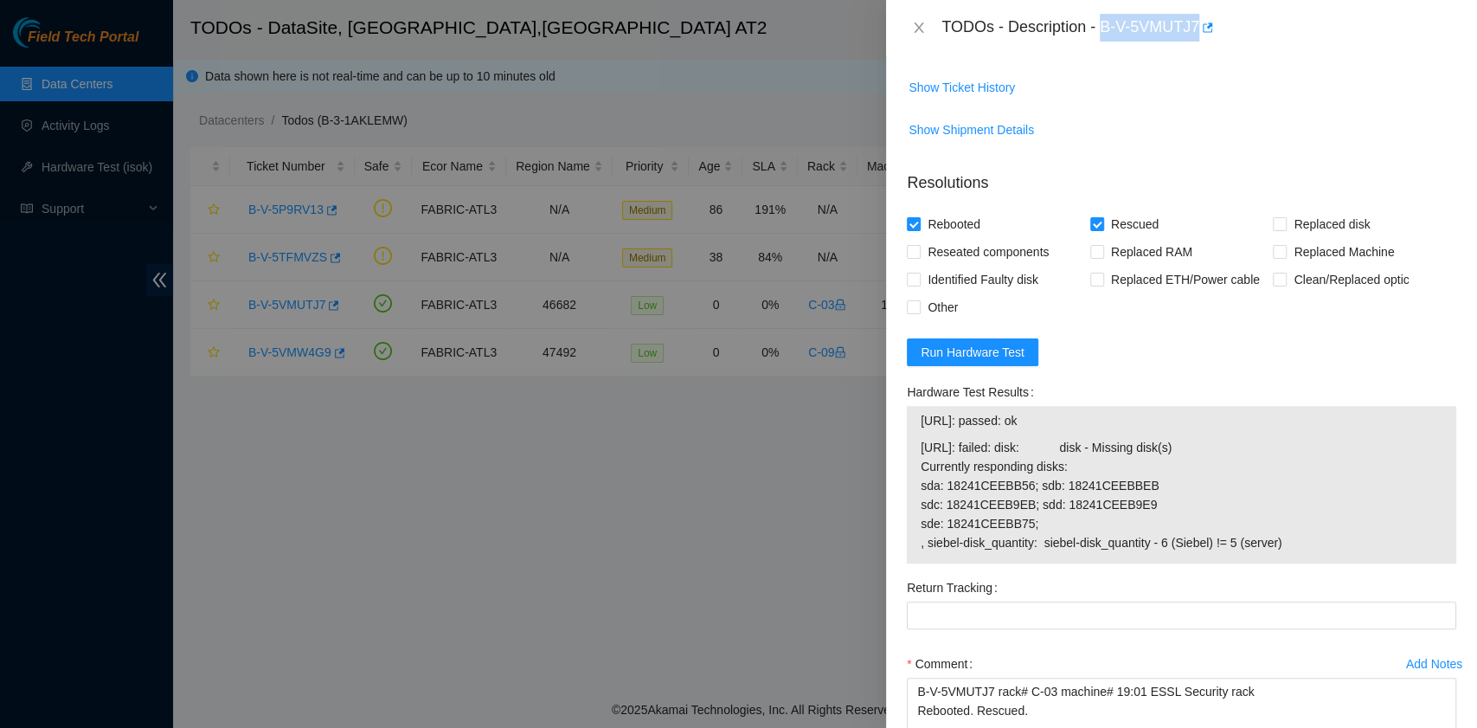
click at [1298, 510] on span "23.192.151.169: failed: disk: disk - Missing disk(s) Currently responding disks…" at bounding box center [1182, 495] width 522 height 114
click at [991, 362] on span "Run Hardware Test" at bounding box center [973, 352] width 104 height 19
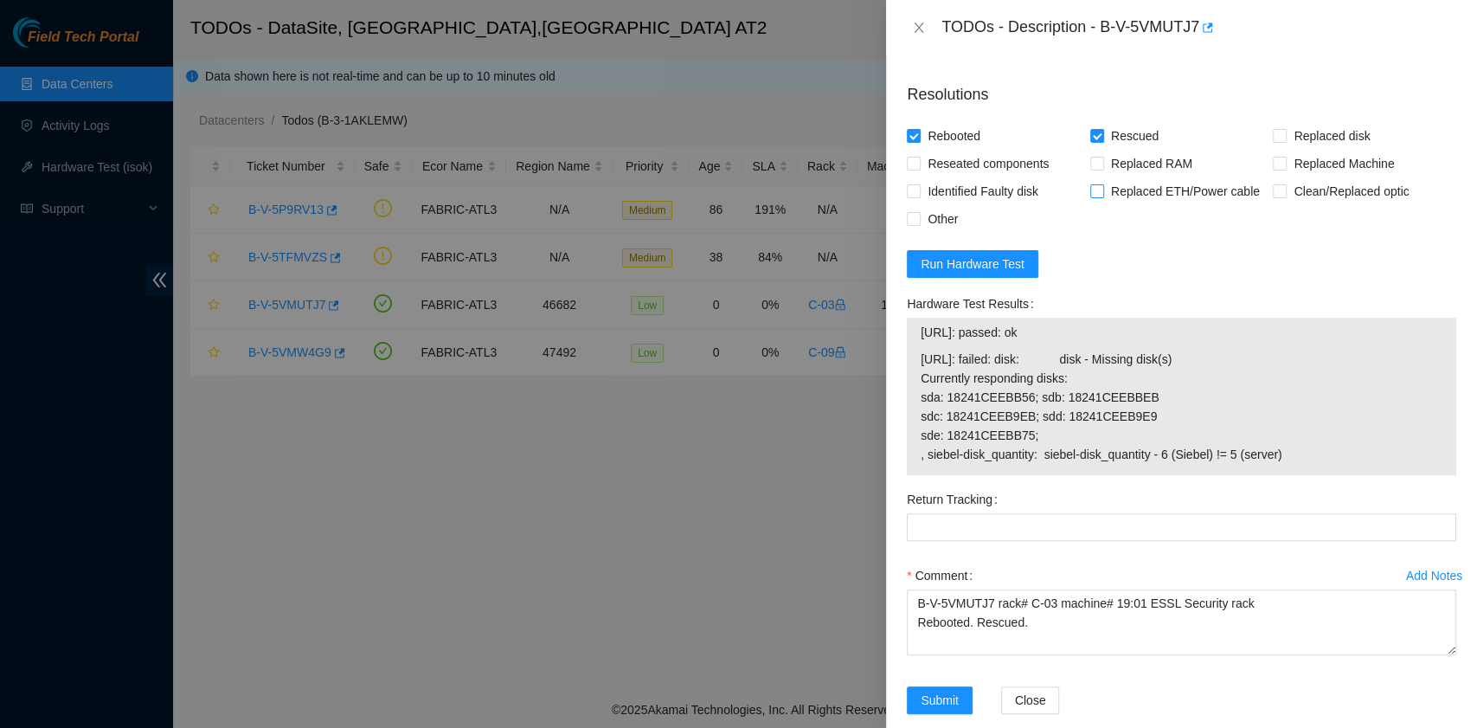
scroll to position [807, 0]
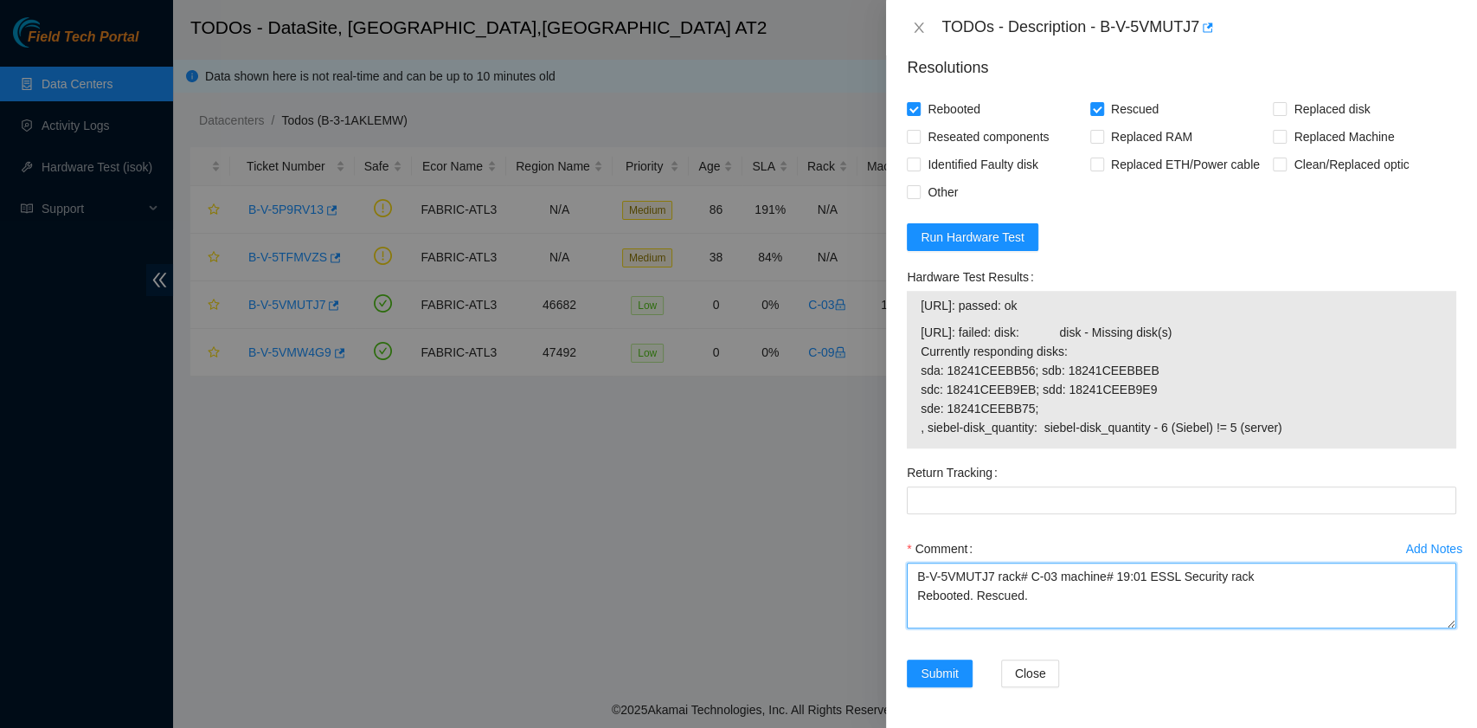
drag, startPoint x: 1037, startPoint y: 640, endPoint x: 848, endPoint y: 582, distance: 197.6
click at [848, 582] on div "TODOs - Description - B-V-5VMUTJ7 Problem Type Hardware Sub Type Tier 1 - Secur…" at bounding box center [738, 364] width 1477 height 728
paste textarea "Laura Madrigal 9/18/2025 11:37 AM • Hi, find disk not in the list and swap it w…"
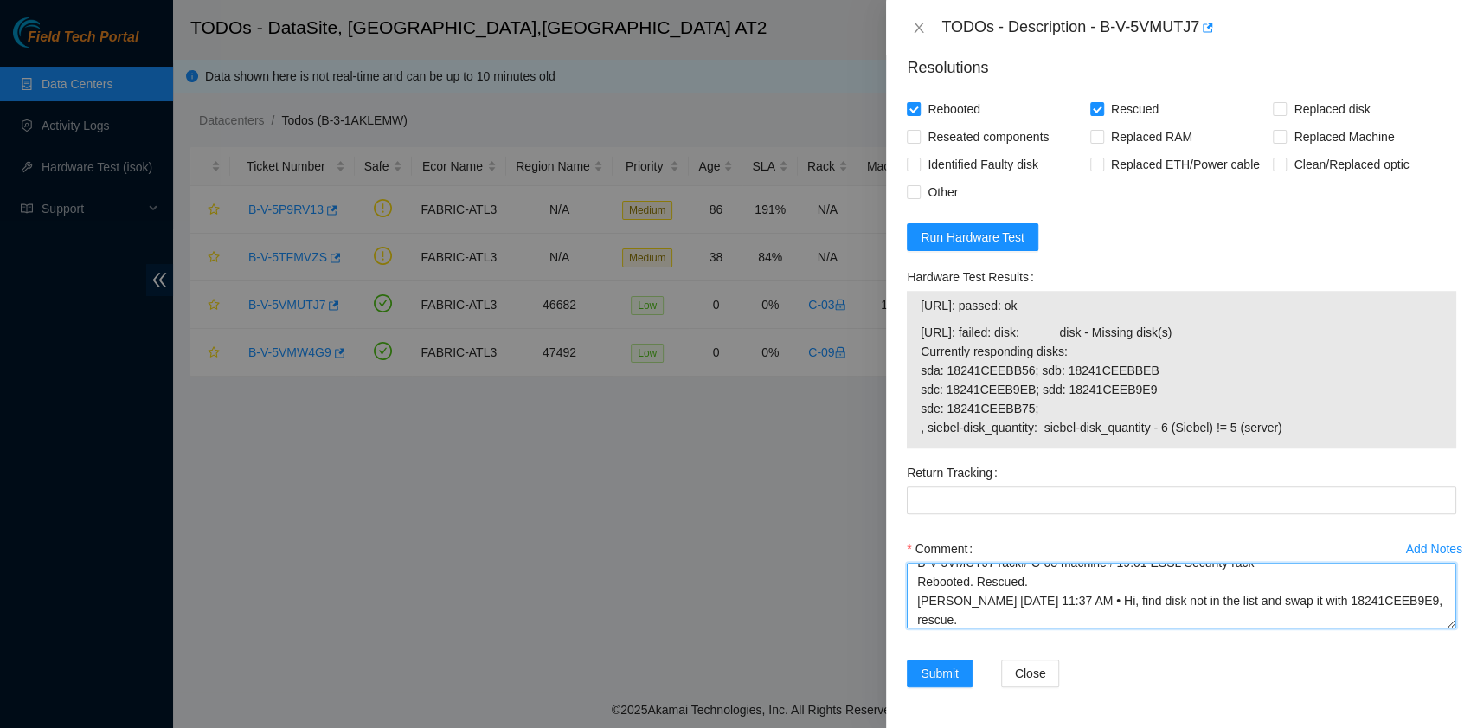
scroll to position [33, 0]
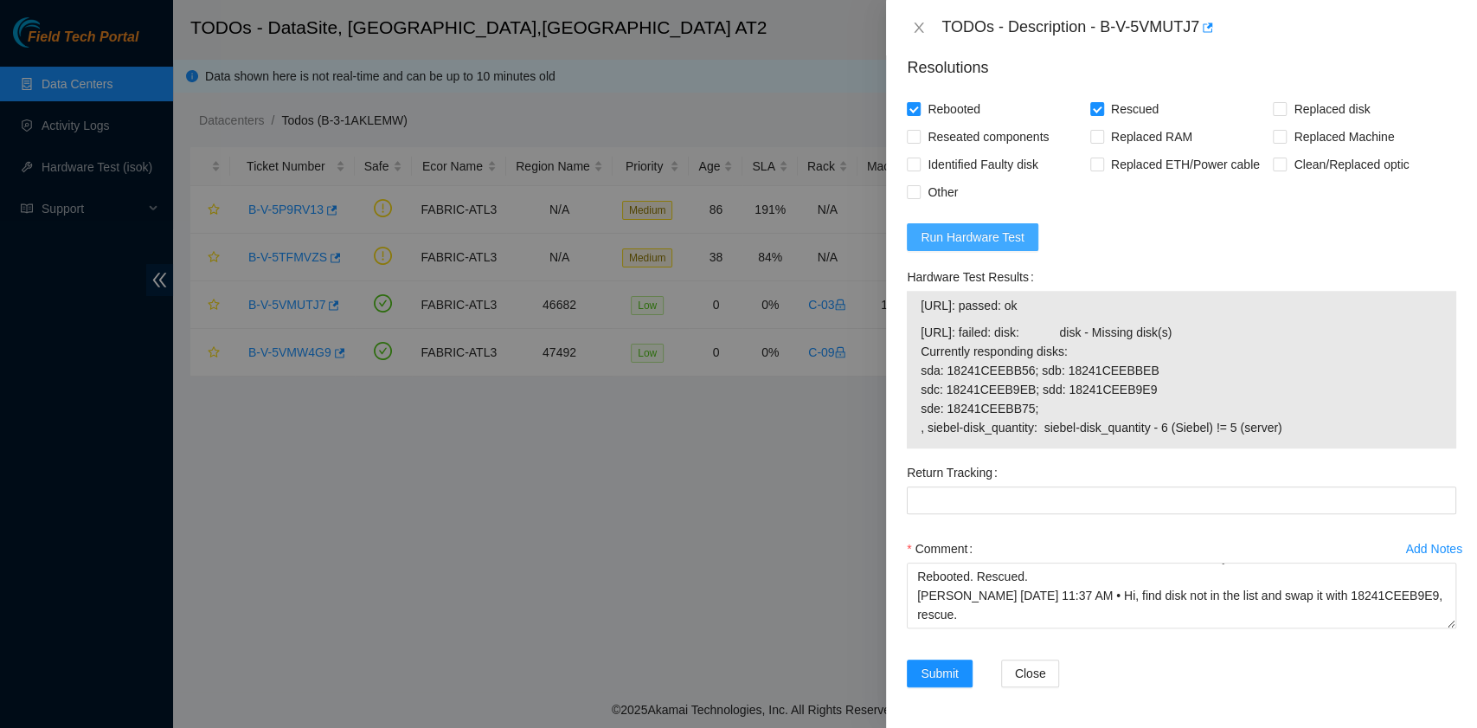
click at [988, 247] on span "Run Hardware Test" at bounding box center [973, 237] width 104 height 19
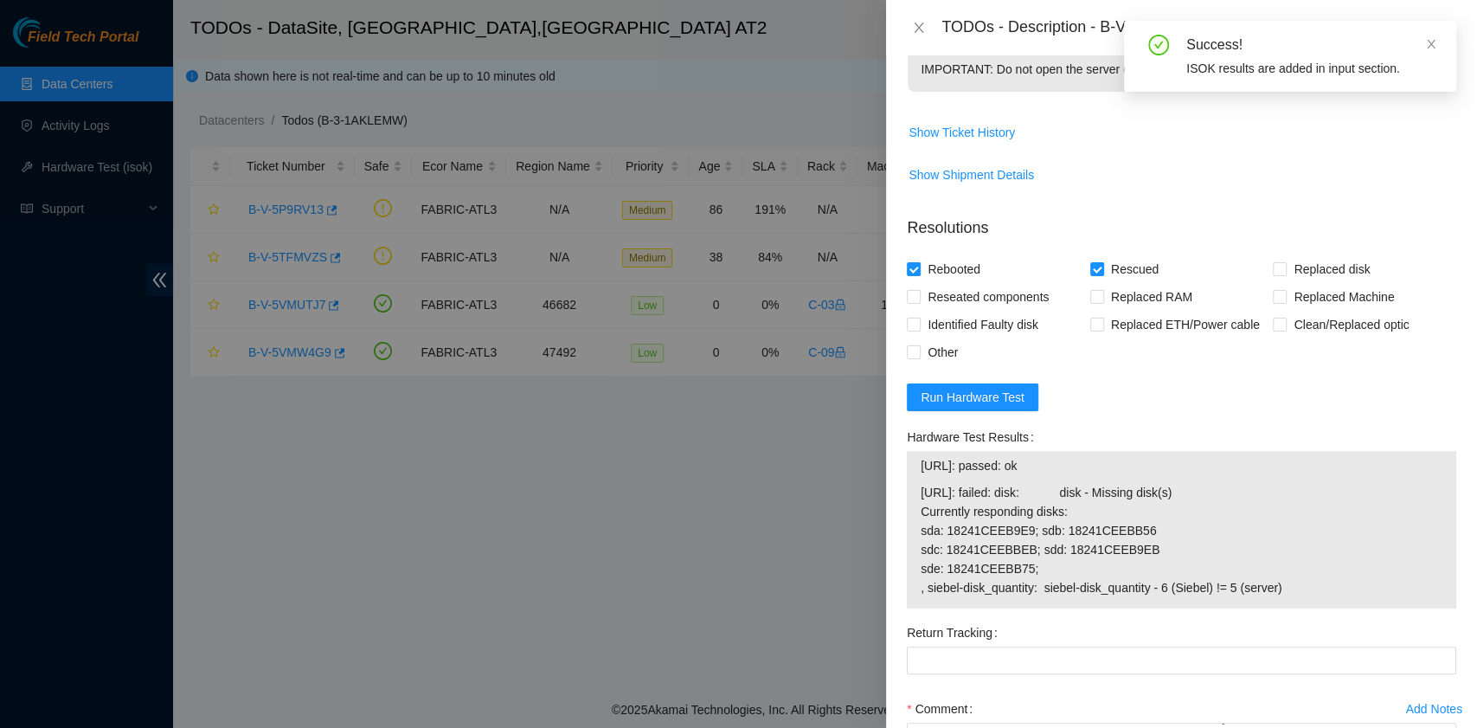
scroll to position [807, 0]
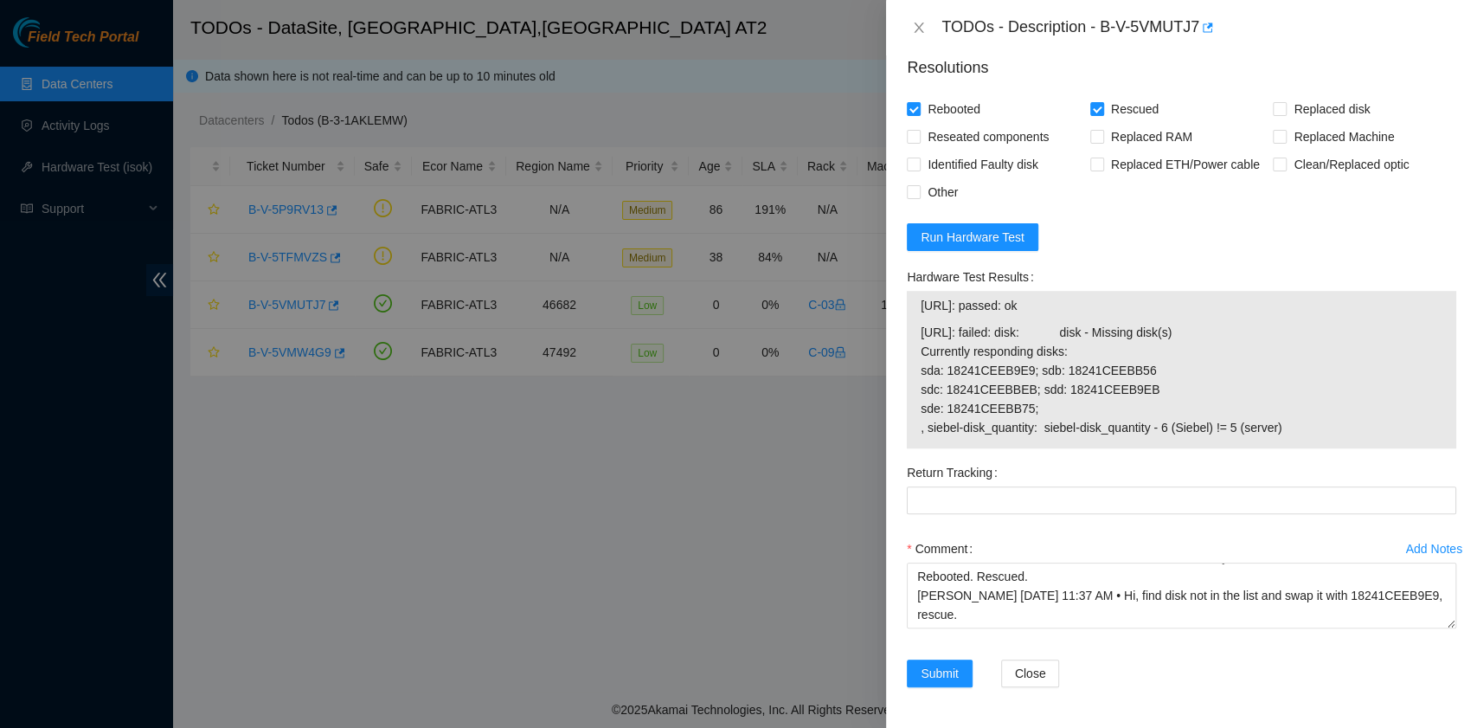
drag, startPoint x: 1289, startPoint y: 464, endPoint x: 906, endPoint y: 355, distance: 397.8
click at [906, 355] on div "Hardware Test Results 23.192.151.168: passed: ok 23.192.151.169: failed: disk: …" at bounding box center [1181, 361] width 563 height 196
copy tbody "23.192.151.168: passed: ok 23.192.151.169: failed: disk: disk - Missing disk(s)…"
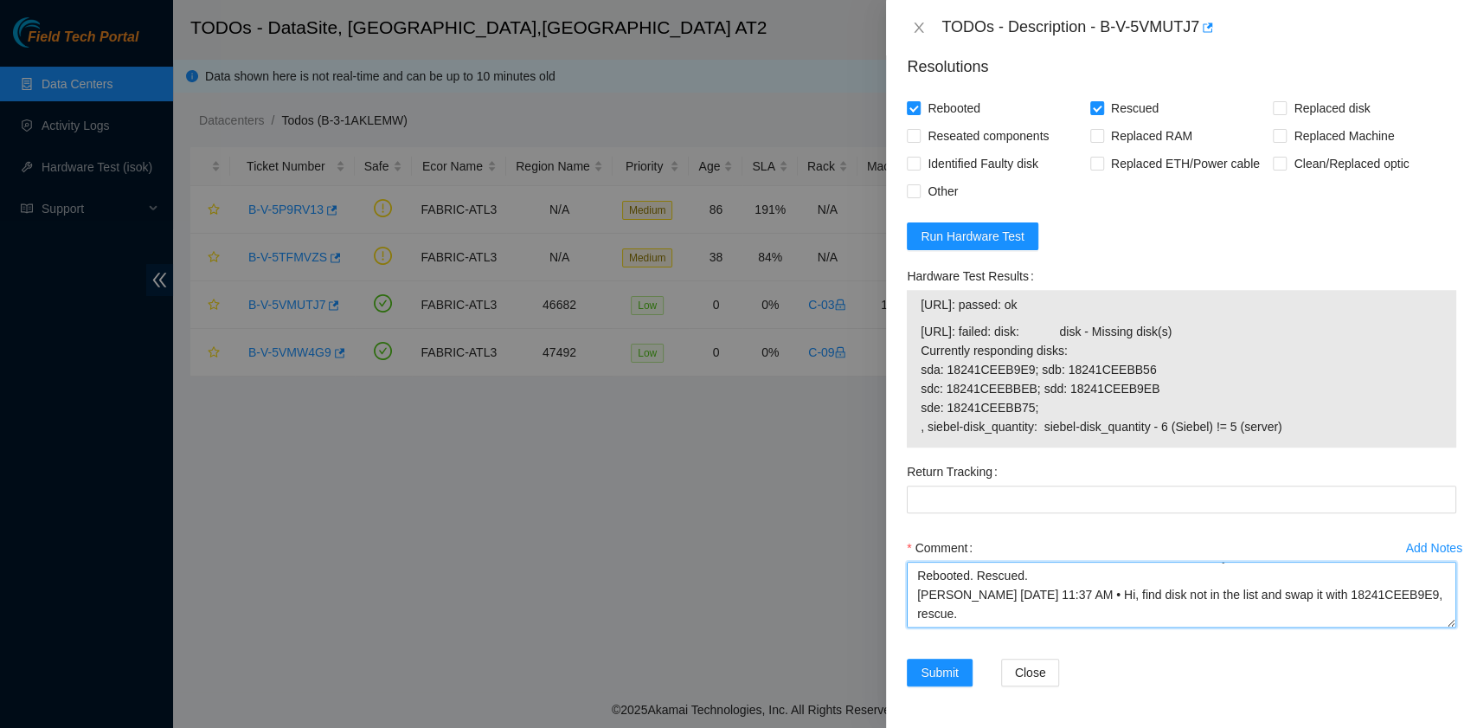
click at [1072, 601] on textarea "B-V-5VMUTJ7 rack# C-03 machine# 19:01 ESSL Security rack Rebooted. Rescued. Lau…" at bounding box center [1182, 595] width 550 height 66
paste textarea "You. The missing disk is 18241CEEBA4B swapped with 18241CEEB9E9. Rebooted. Resc…"
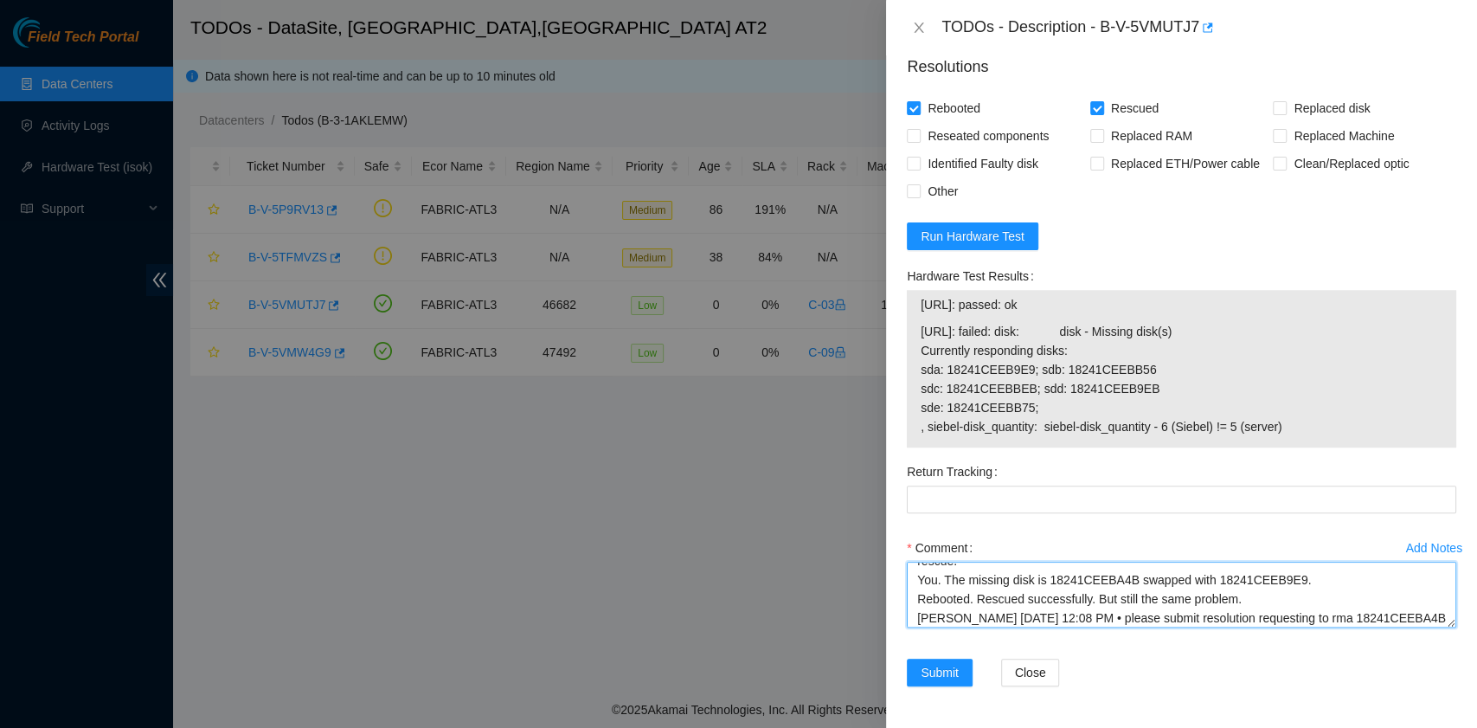
scroll to position [95, 0]
drag, startPoint x: 1256, startPoint y: 595, endPoint x: 1264, endPoint y: 612, distance: 18.2
click at [1264, 612] on textarea "B-V-5VMUTJ7 rack# C-03 machine# 19:01 ESSL Security rack Rebooted. Rescued. Lau…" at bounding box center [1182, 595] width 550 height 66
click at [1122, 599] on textarea "B-V-5VMUTJ7 rack# C-03 machine# 19:01 ESSL Security rack Rebooted. Rescued. Lau…" at bounding box center [1182, 595] width 550 height 66
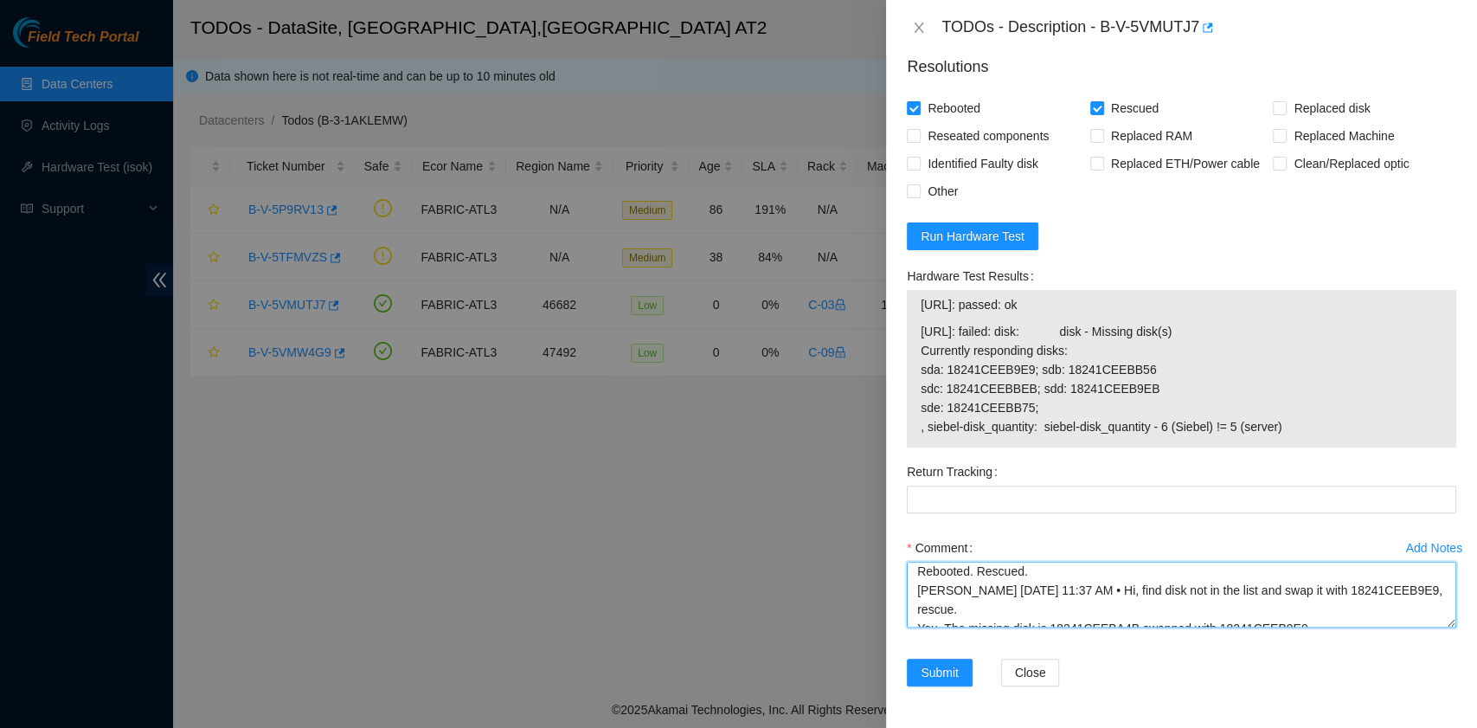
scroll to position [4, 0]
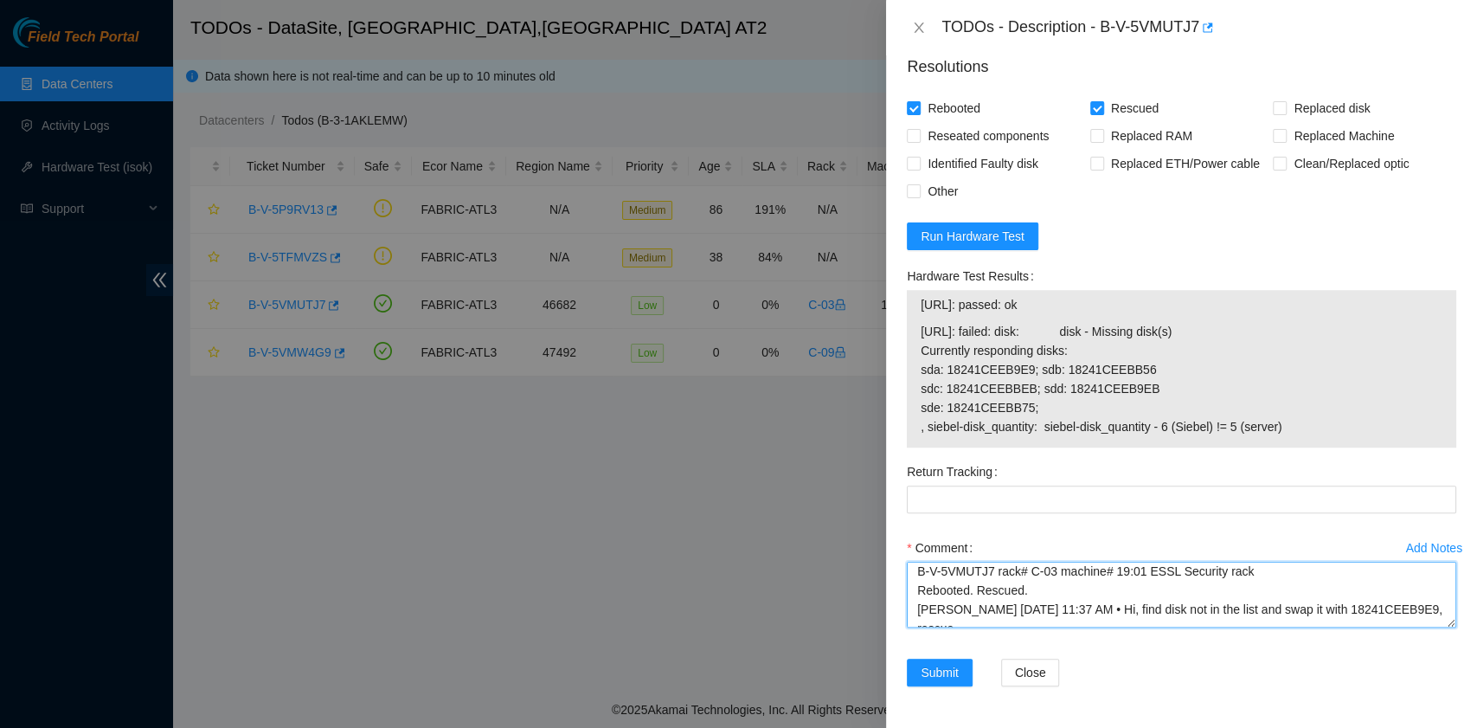
paste textarea "requesting to rma 18241CEEBA4B"
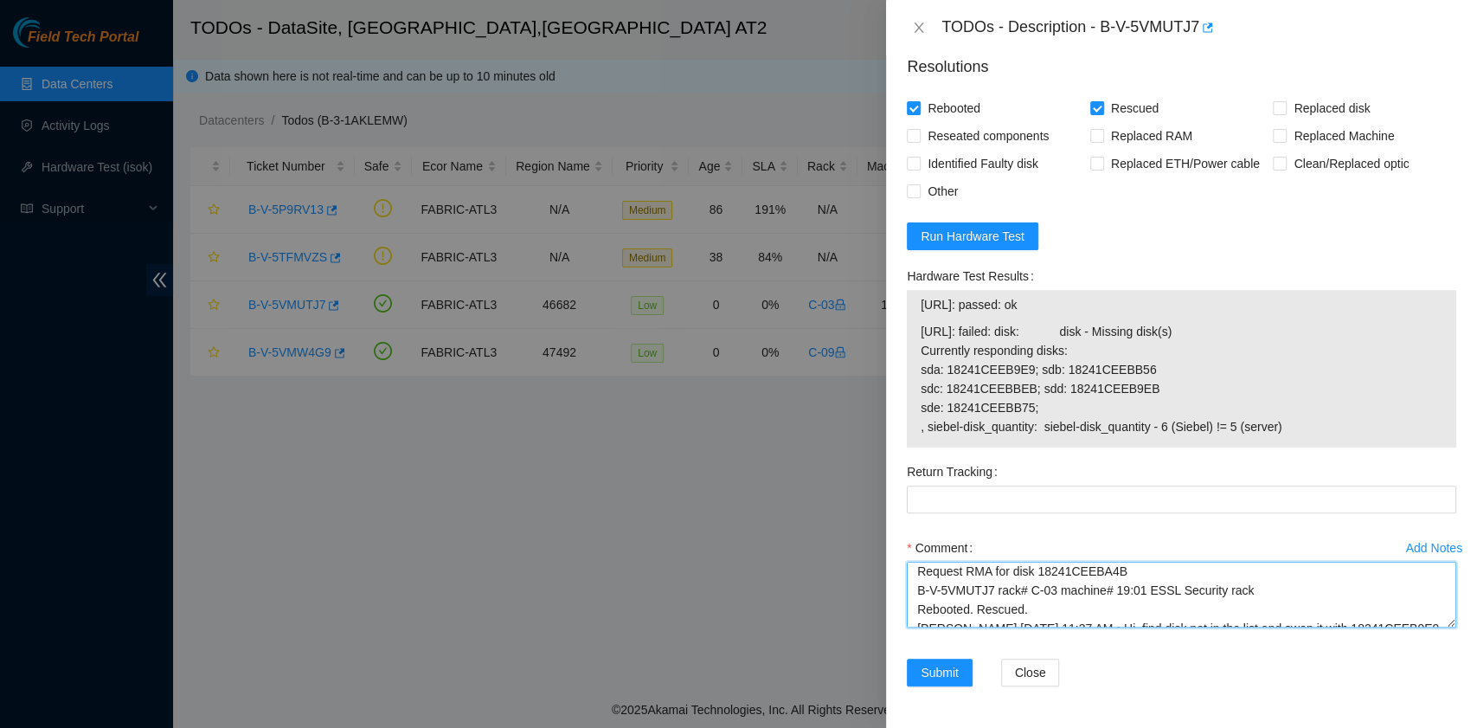
scroll to position [114, 0]
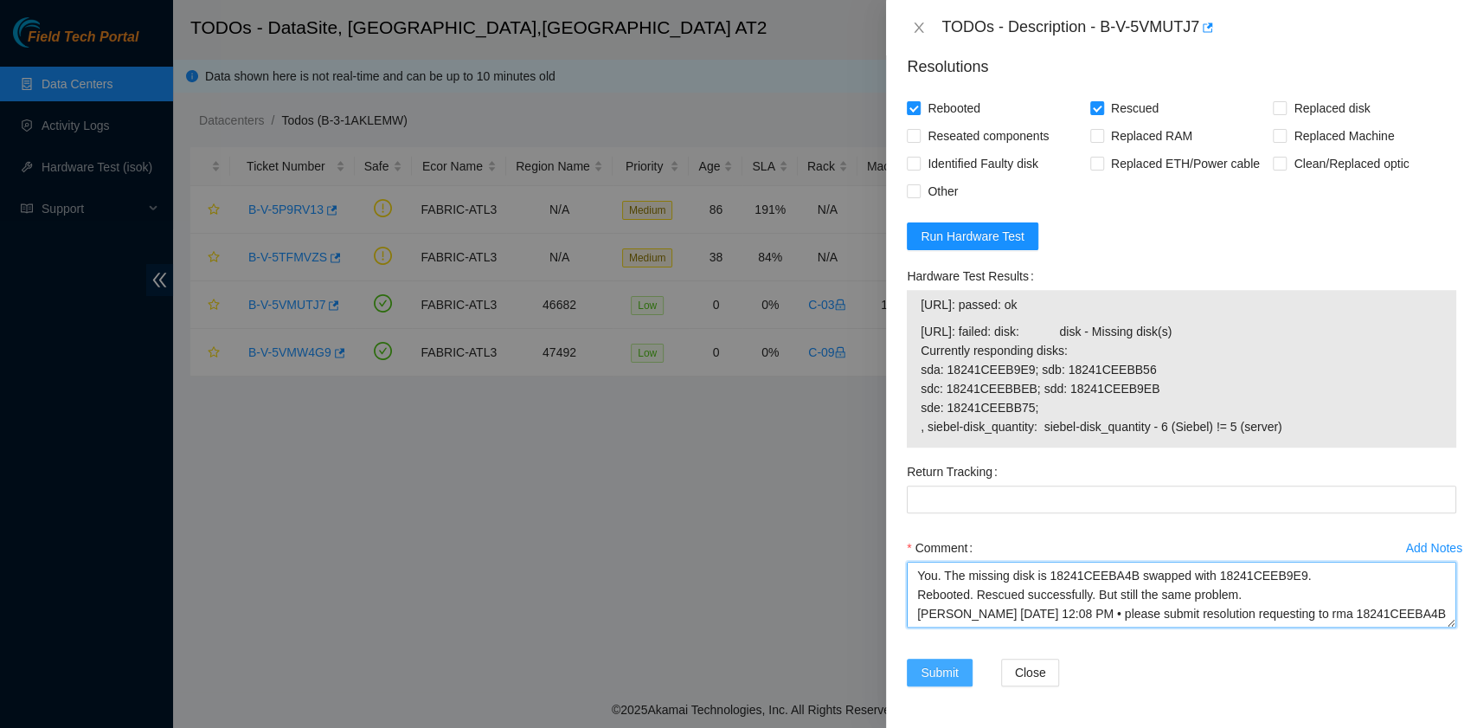
type textarea "Request RMA for disk 18241CEEBA4B B-V-5VMUTJ7 rack# C-03 machine# 19:01 ESSL Se…"
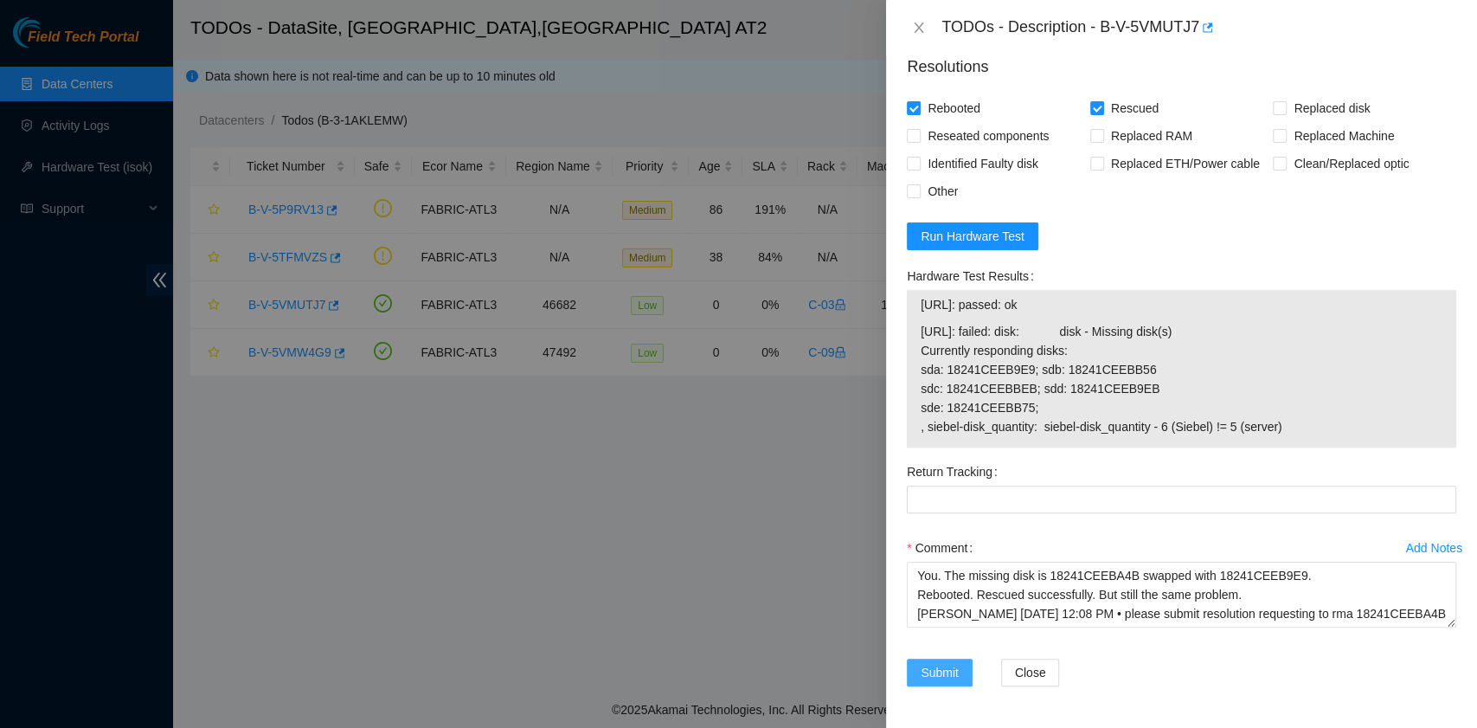
click at [935, 664] on span "Submit" at bounding box center [940, 672] width 38 height 19
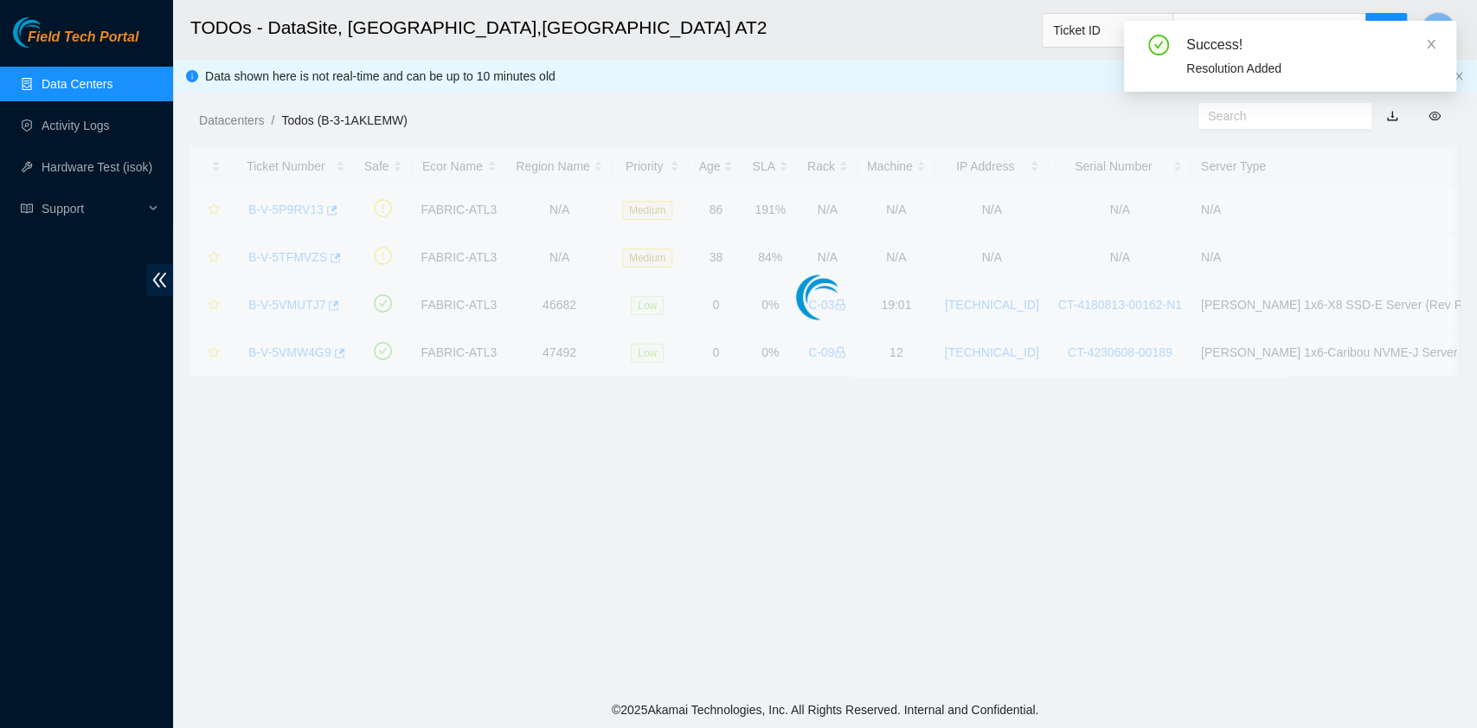
scroll to position [439, 0]
